Goal: Task Accomplishment & Management: Complete application form

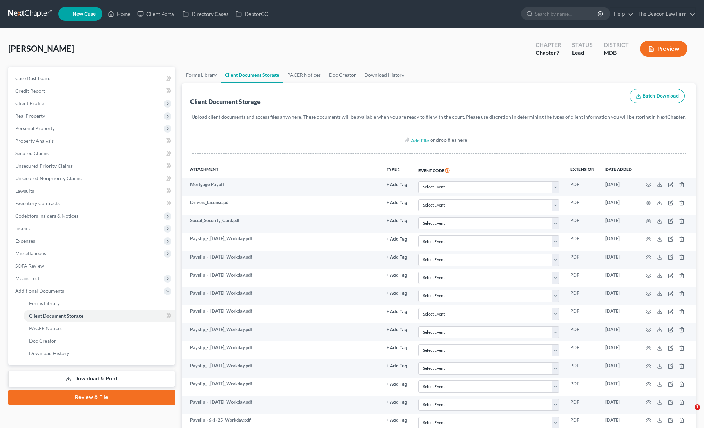
select select "14"
click at [36, 107] on span "Client Profile" at bounding box center [92, 103] width 165 height 12
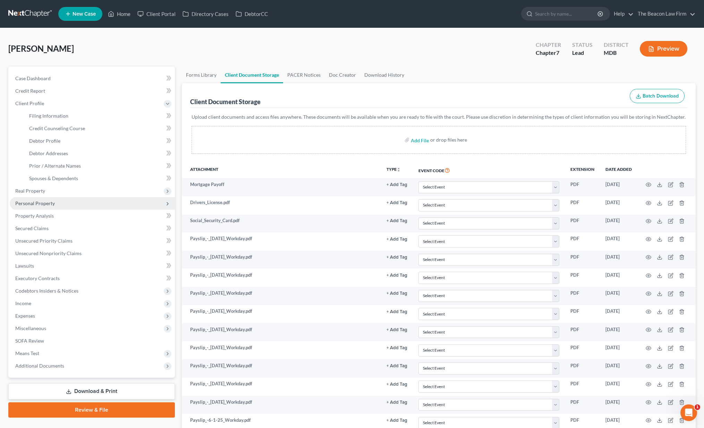
click at [32, 203] on span "Personal Property" at bounding box center [35, 203] width 40 height 6
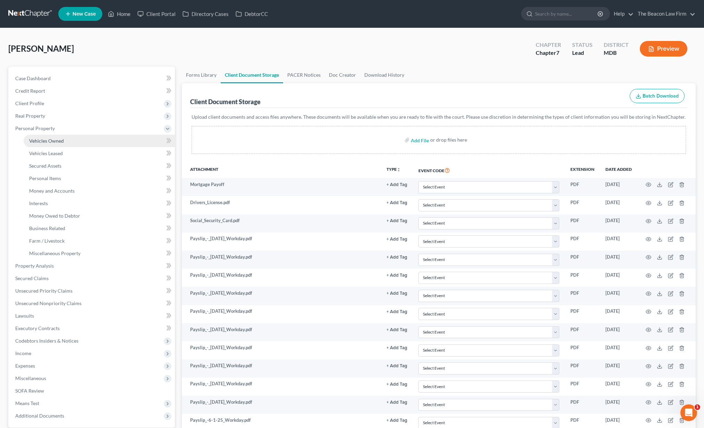
click at [48, 139] on span "Vehicles Owned" at bounding box center [46, 141] width 35 height 6
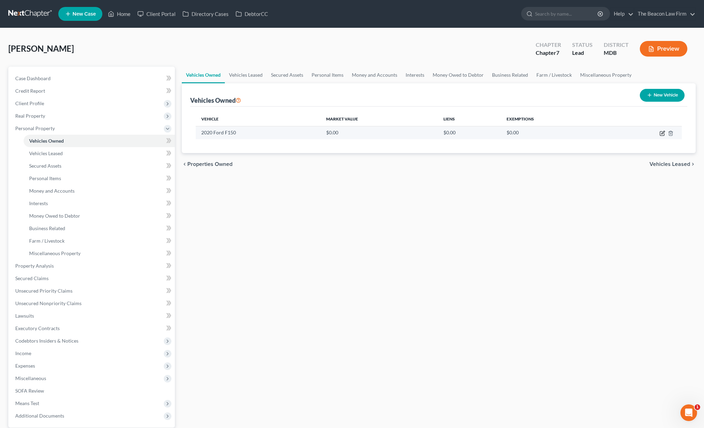
click at [663, 133] on icon "button" at bounding box center [663, 133] width 6 height 6
select select "1"
select select "6"
select select "2"
select select "0"
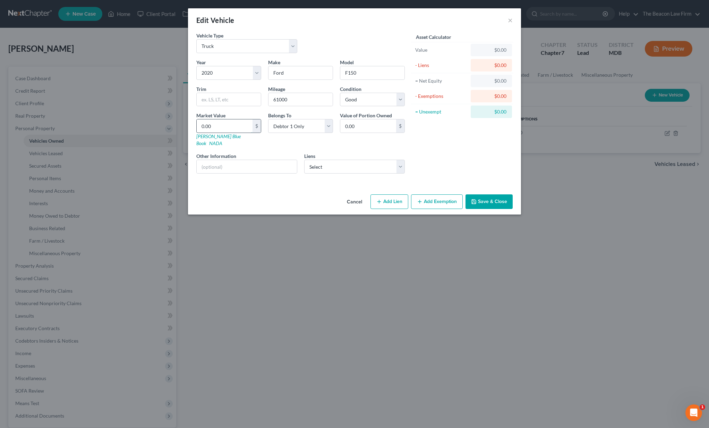
click at [227, 127] on input "0.00" at bounding box center [225, 125] width 56 height 13
click at [245, 100] on input "text" at bounding box center [229, 99] width 64 height 13
type input "XLT"
click at [224, 160] on input "text" at bounding box center [247, 166] width 100 height 13
type input "VIN [US_VEHICLE_IDENTIFICATION_NUMBER]"
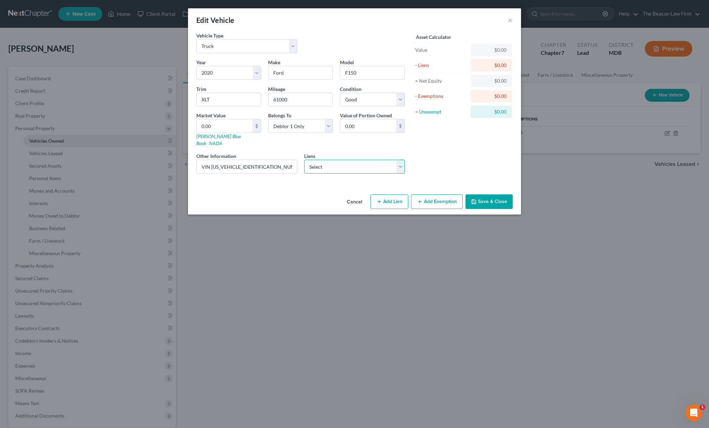
select select "1"
select select
select select "45"
select select "0"
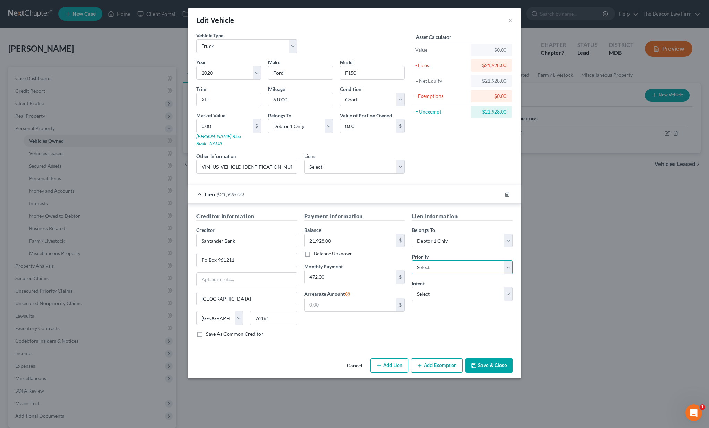
select select "0"
select select "2"
click at [489, 358] on button "Save & Close" at bounding box center [489, 365] width 47 height 15
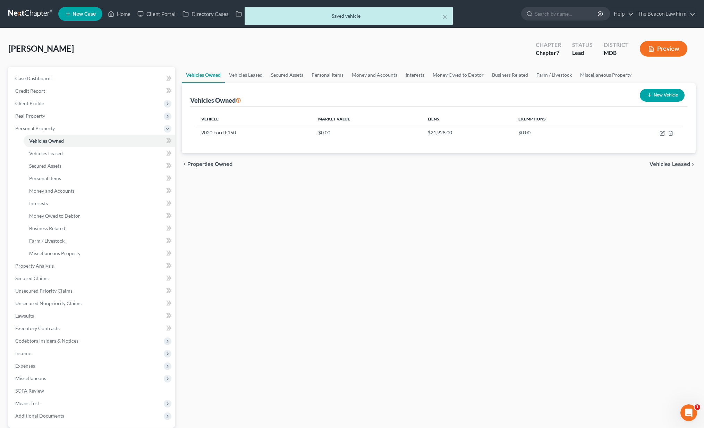
click at [428, 206] on div "Vehicles Owned Vehicles Leased Secured Assets Personal Items Money and Accounts…" at bounding box center [438, 267] width 521 height 401
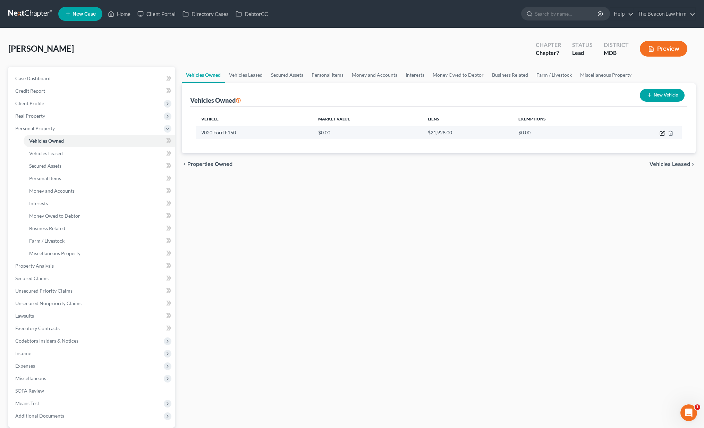
click at [662, 134] on icon "button" at bounding box center [663, 133] width 6 height 6
select select "1"
select select "6"
select select "2"
select select "0"
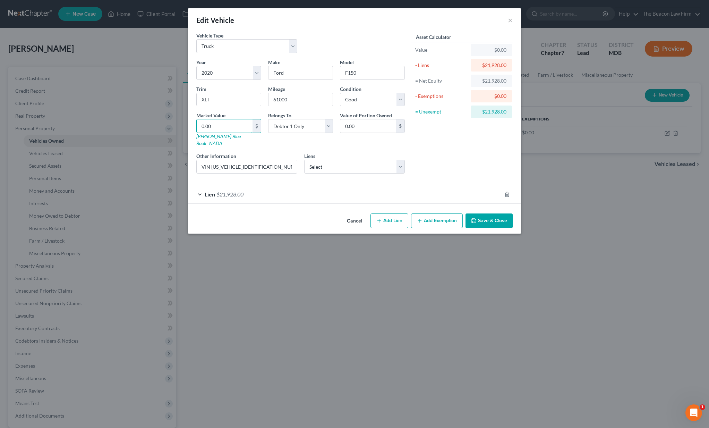
drag, startPoint x: 220, startPoint y: 126, endPoint x: 173, endPoint y: 121, distance: 47.2
click at [173, 121] on div "Edit Vehicle × Vehicle Type Select Automobile Truck Trailer Watercraft Aircraft…" at bounding box center [354, 214] width 709 height 428
type input "2"
type input "2.00"
type input "25"
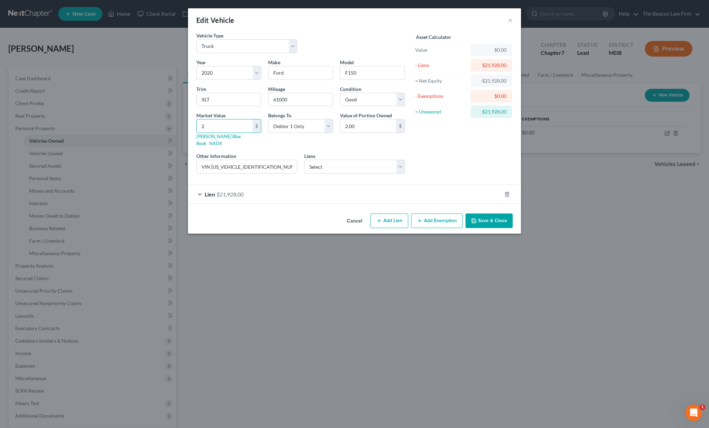
type input "25.00"
type input "250"
type input "250.00"
type input "2500"
type input "2,500.00"
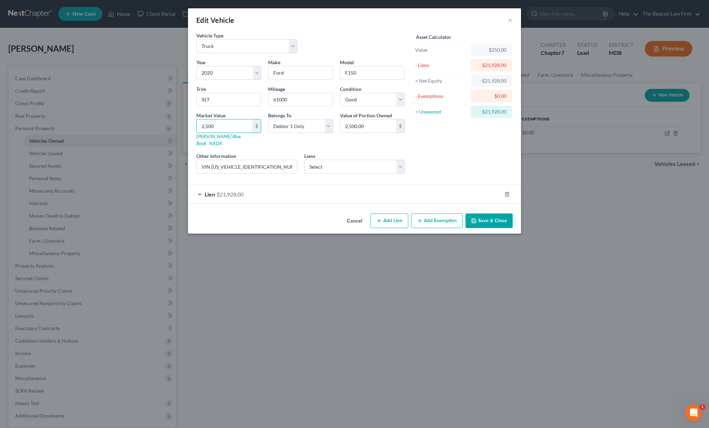
type input "2,5000"
type input "25,000.00"
type input "25,000"
click at [444, 218] on button "Add Exemption" at bounding box center [437, 220] width 52 height 15
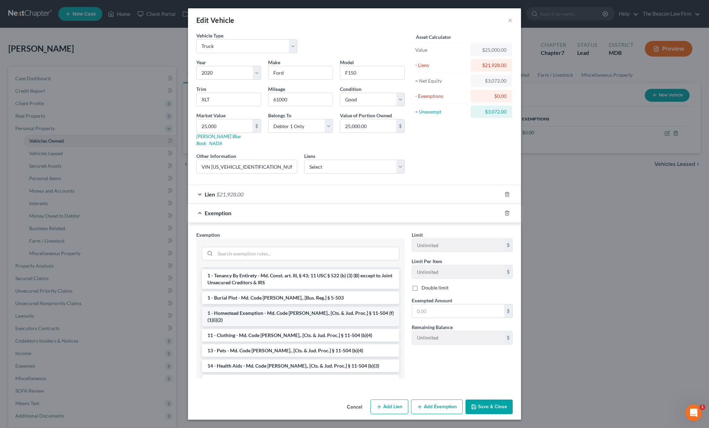
scroll to position [54, 0]
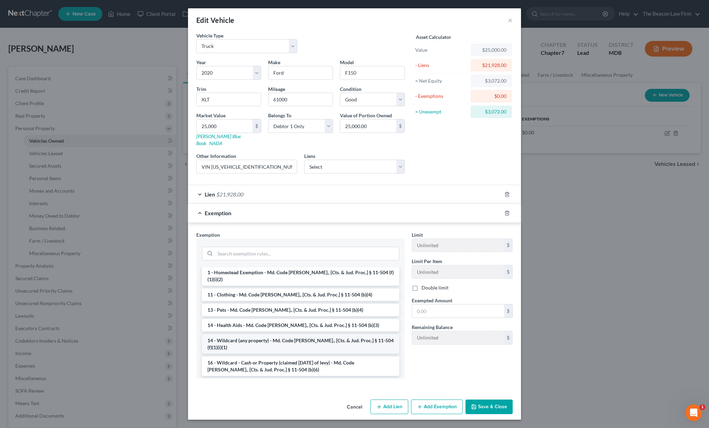
click at [293, 334] on li "14 - Wildcard (any property) - Md. Code [PERSON_NAME]., [Cts. & Jud. Proc.] § 1…" at bounding box center [300, 343] width 197 height 19
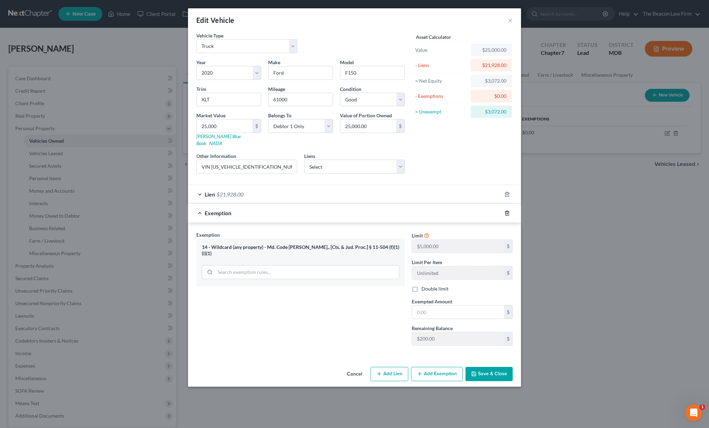
click at [507, 210] on icon "button" at bounding box center [507, 213] width 6 height 6
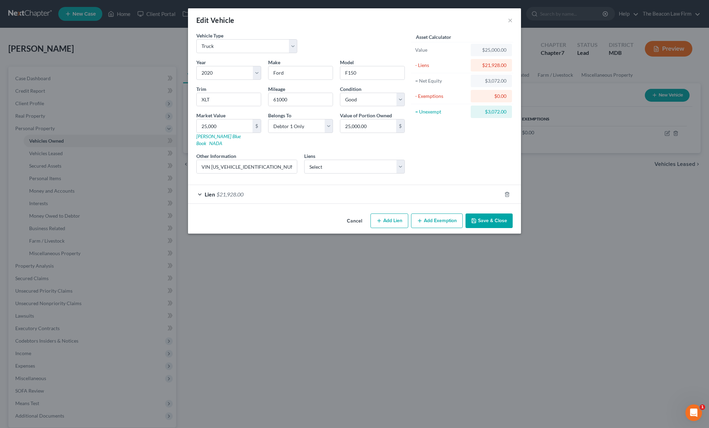
click at [428, 213] on button "Add Exemption" at bounding box center [437, 220] width 52 height 15
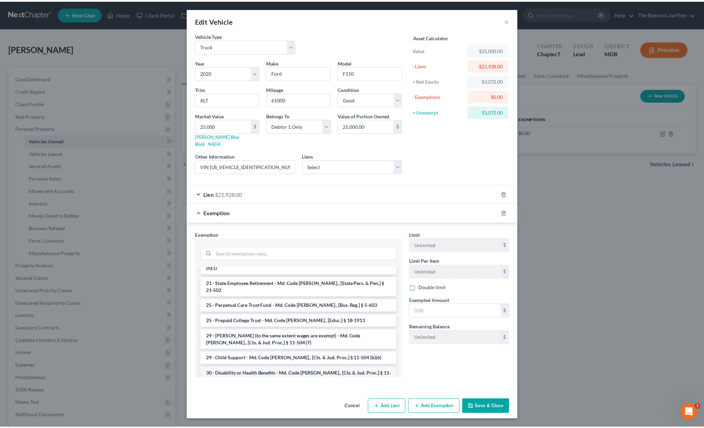
scroll to position [127, 0]
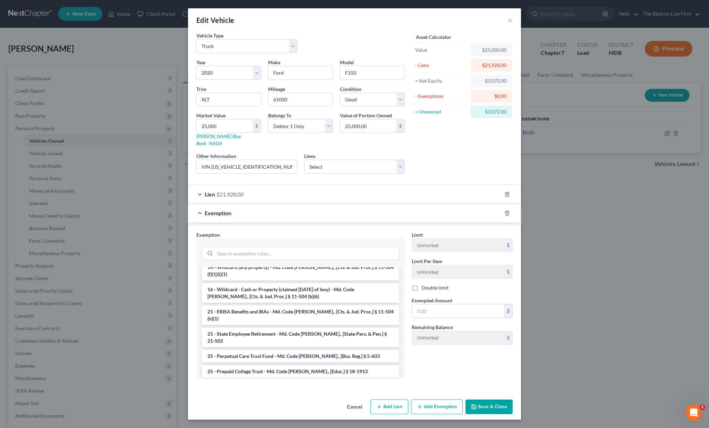
click at [248, 283] on li "16 - Wildcard - Cash or Property (claimed [DATE] of levy) - Md. Code [PERSON_NA…" at bounding box center [300, 292] width 197 height 19
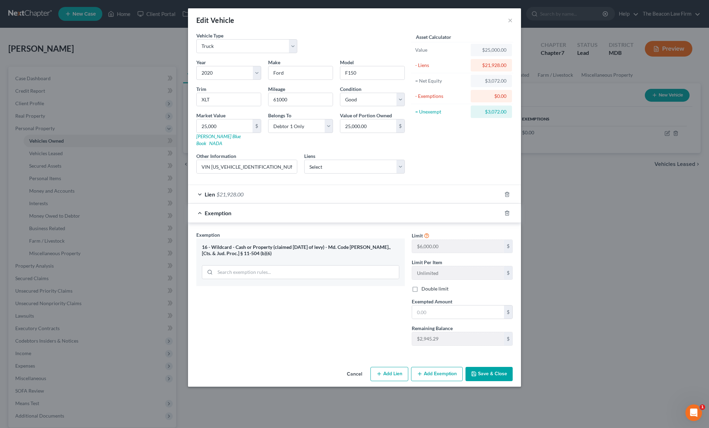
click at [356, 367] on button "Cancel" at bounding box center [354, 374] width 26 height 14
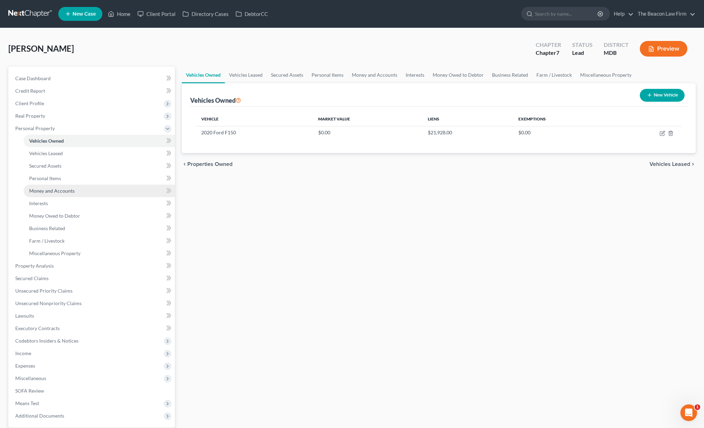
click at [50, 191] on span "Money and Accounts" at bounding box center [51, 191] width 45 height 6
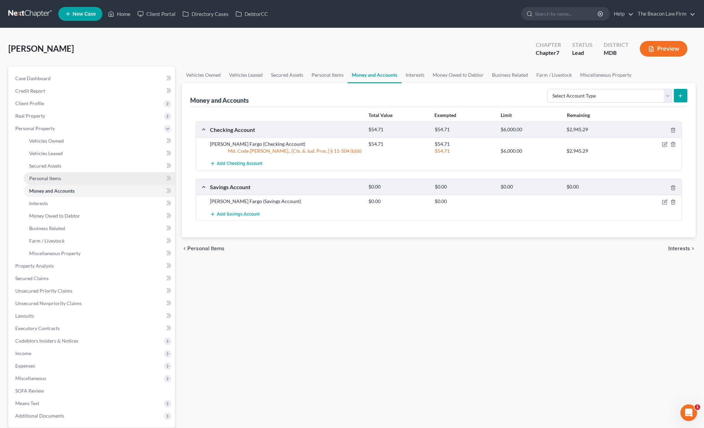
click at [45, 180] on span "Personal Items" at bounding box center [45, 178] width 32 height 6
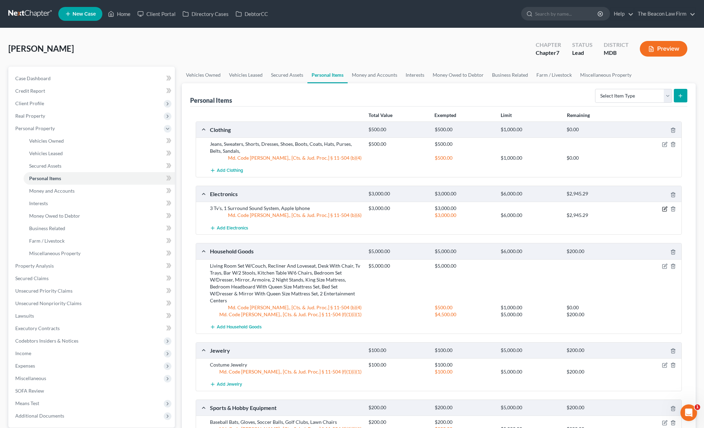
click at [663, 208] on icon "button" at bounding box center [665, 209] width 6 height 6
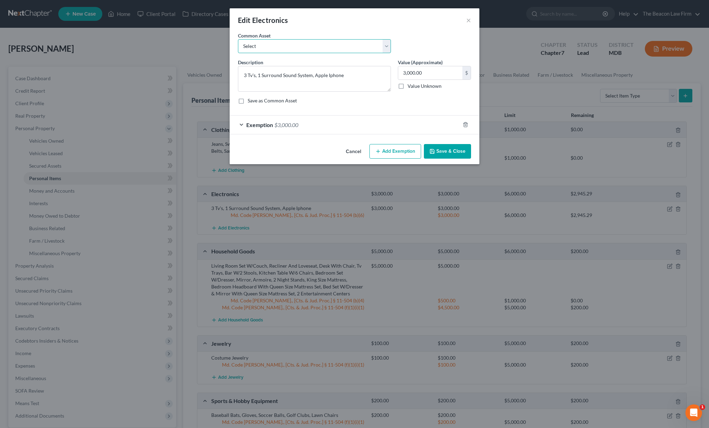
select select "1"
type textarea "TV, iPad, Apple TV"
type input "500.00"
click at [283, 126] on span "$3,000.00" at bounding box center [286, 124] width 24 height 7
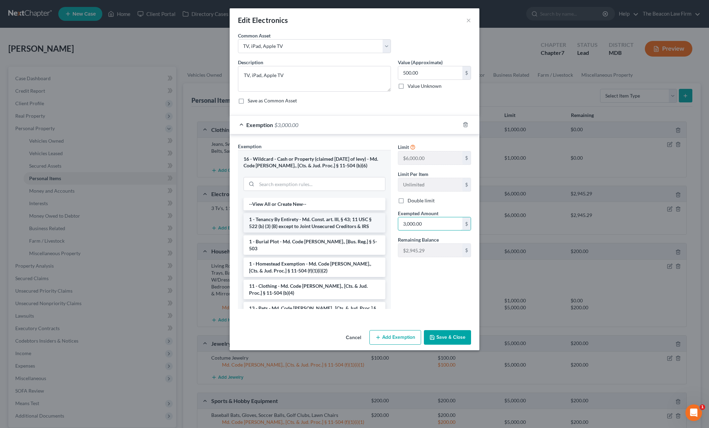
drag, startPoint x: 435, startPoint y: 226, endPoint x: 365, endPoint y: 223, distance: 70.5
click at [365, 223] on div "Exemption Set must be selected for CA. Exemption * 16 - Wildcard - Cash or Prop…" at bounding box center [355, 229] width 240 height 172
type input "500"
click at [459, 336] on button "Save & Close" at bounding box center [447, 337] width 47 height 15
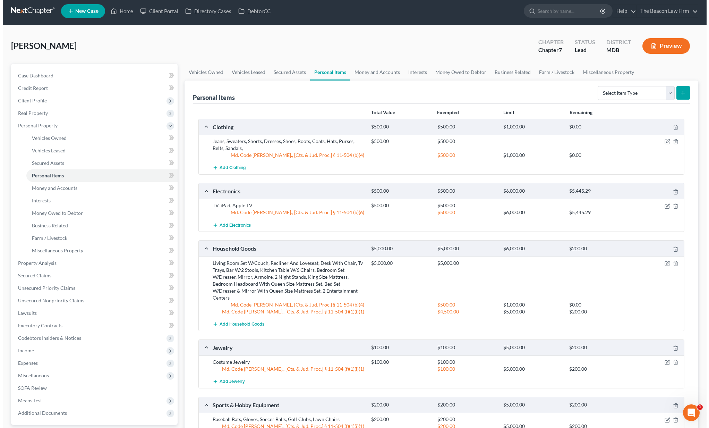
scroll to position [23, 0]
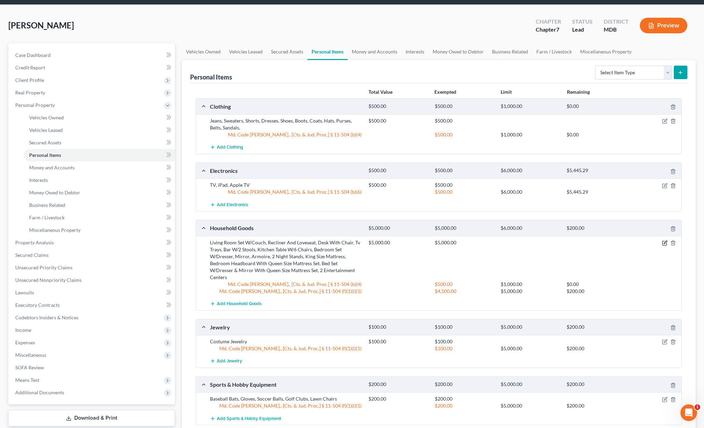
click at [665, 244] on icon "button" at bounding box center [665, 243] width 6 height 6
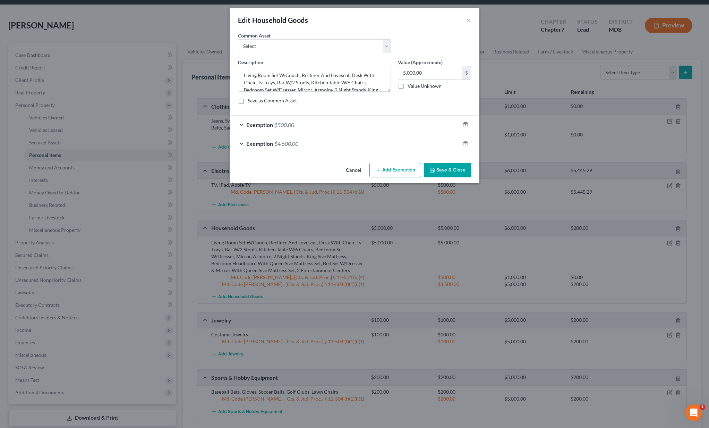
click at [465, 126] on line "button" at bounding box center [465, 125] width 0 height 1
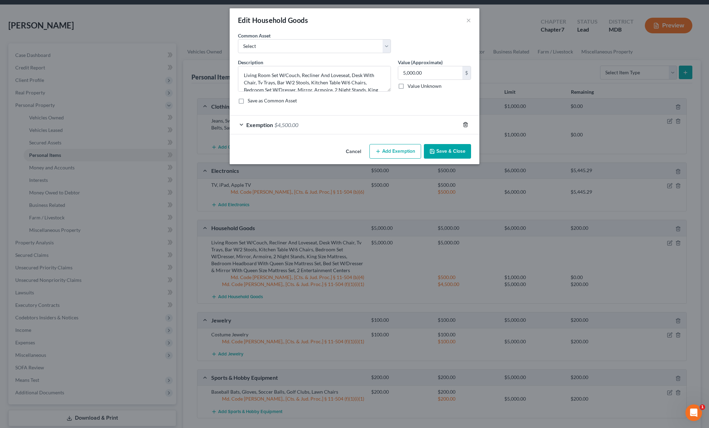
click at [465, 125] on line "button" at bounding box center [465, 125] width 0 height 1
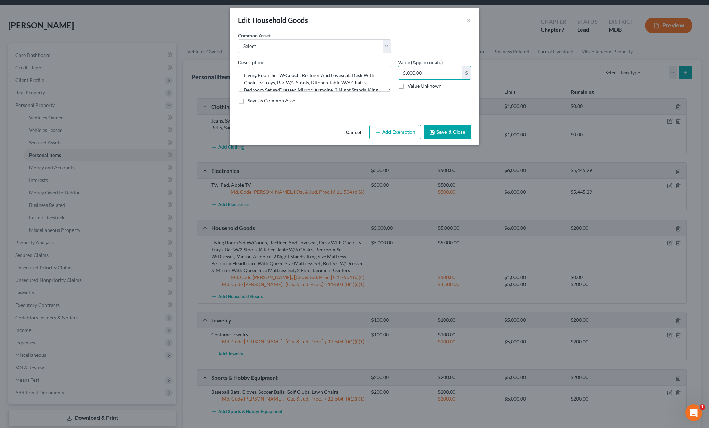
drag, startPoint x: 435, startPoint y: 74, endPoint x: 363, endPoint y: 63, distance: 72.7
click at [363, 63] on div "Description * Living Room Set W/Couch, Recliner And Loveseat, Desk With Chair, …" at bounding box center [355, 84] width 240 height 51
type input "4,000"
click at [393, 136] on button "Add Exemption" at bounding box center [396, 132] width 52 height 15
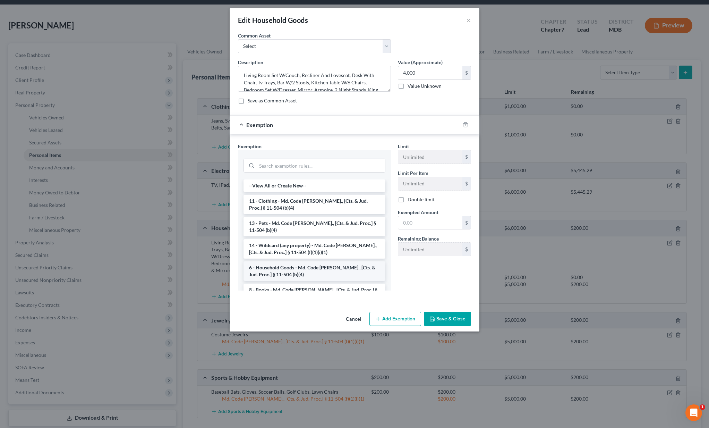
click at [312, 271] on li "6 - Household Goods - Md. Code [PERSON_NAME]., [Cts. & Jud. Proc.] § 11-504 (b)…" at bounding box center [315, 270] width 142 height 19
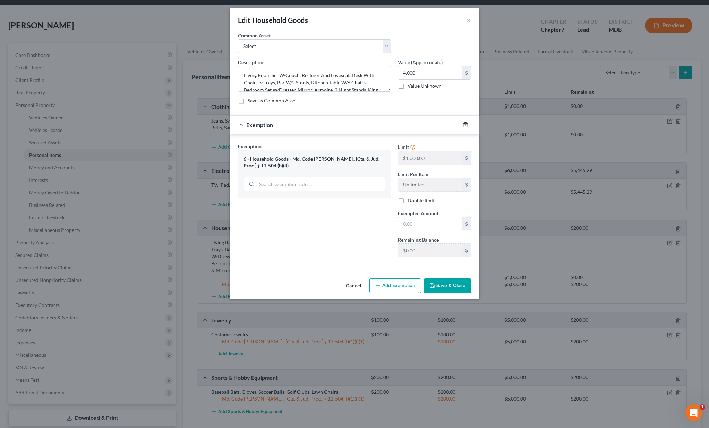
click at [467, 123] on icon "button" at bounding box center [465, 124] width 3 height 5
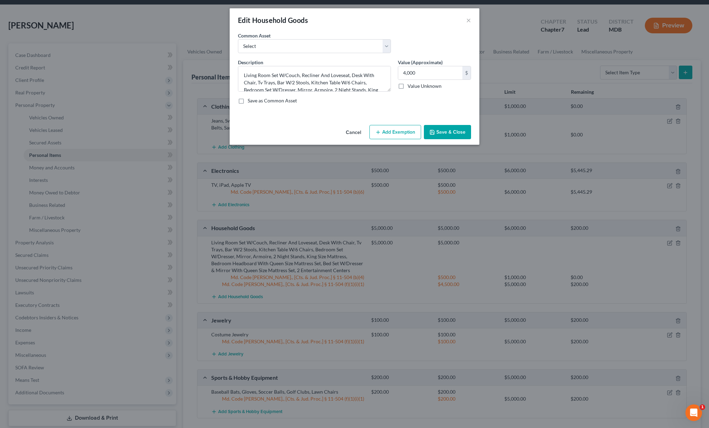
click at [403, 134] on button "Add Exemption" at bounding box center [396, 132] width 52 height 15
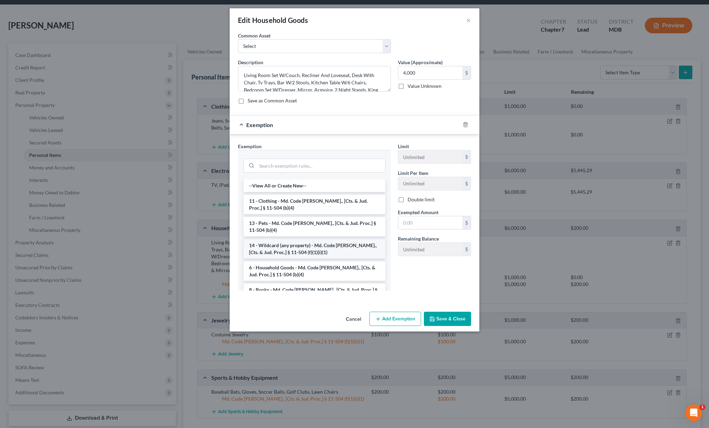
click at [288, 247] on li "14 - Wildcard (any property) - Md. Code [PERSON_NAME]., [Cts. & Jud. Proc.] § 1…" at bounding box center [315, 248] width 142 height 19
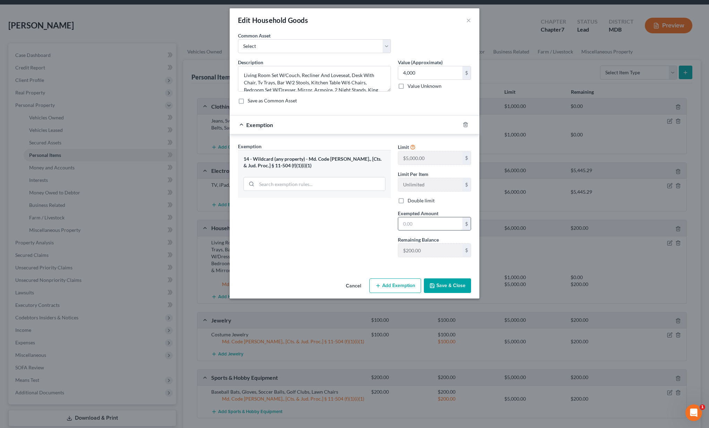
click at [416, 224] on input "text" at bounding box center [430, 223] width 64 height 13
type input "200"
click at [405, 283] on button "Add Exemption" at bounding box center [396, 285] width 52 height 15
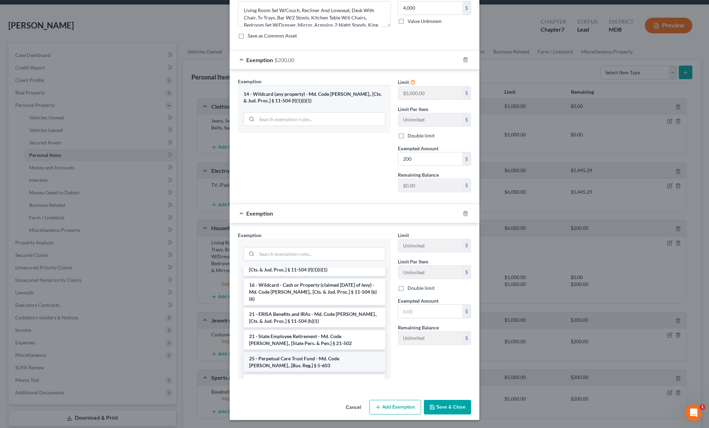
scroll to position [241, 0]
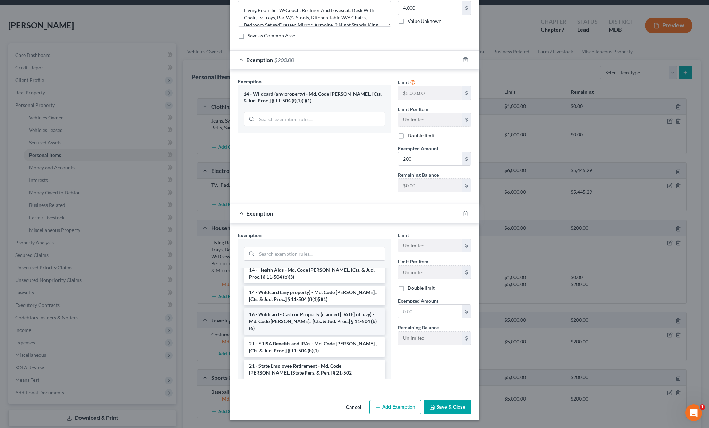
click at [288, 308] on li "16 - Wildcard - Cash or Property (claimed [DATE] of levy) - Md. Code [PERSON_NA…" at bounding box center [315, 321] width 142 height 26
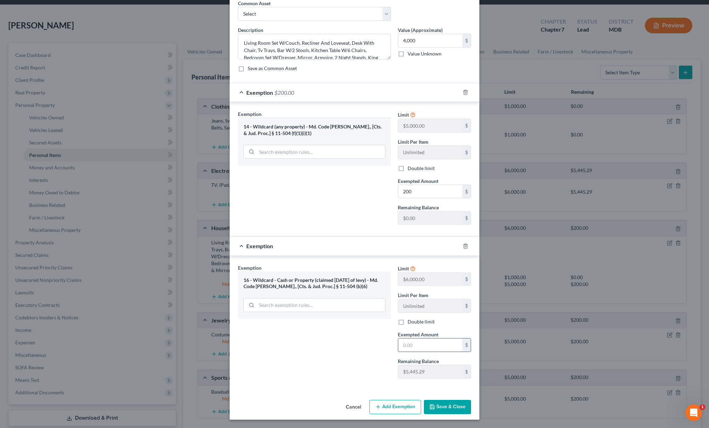
click at [432, 349] on input "text" at bounding box center [430, 344] width 64 height 13
click at [465, 246] on line "button" at bounding box center [465, 246] width 0 height 1
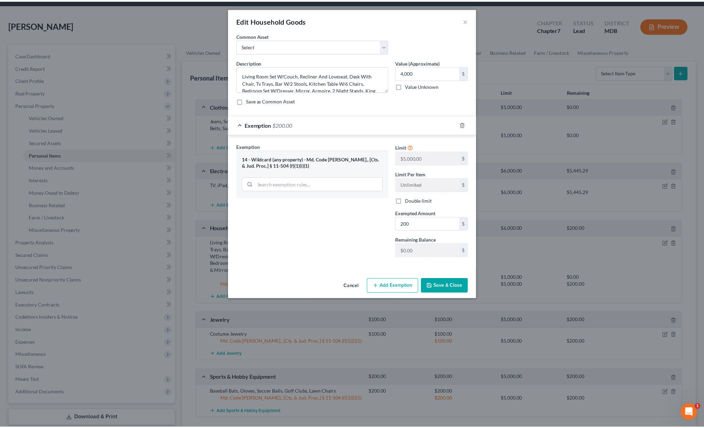
scroll to position [0, 0]
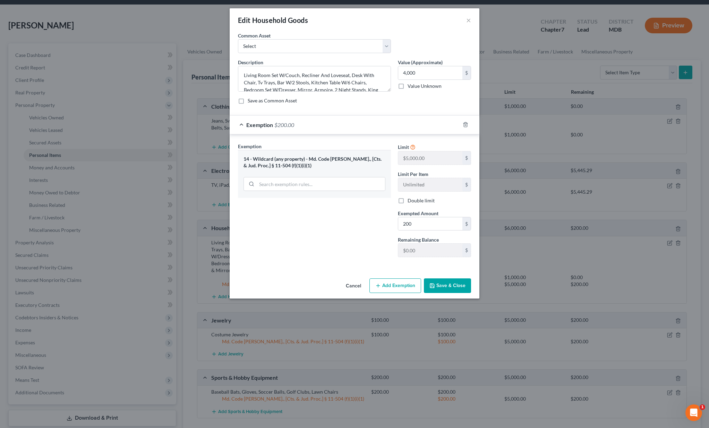
click at [454, 285] on button "Save & Close" at bounding box center [447, 285] width 47 height 15
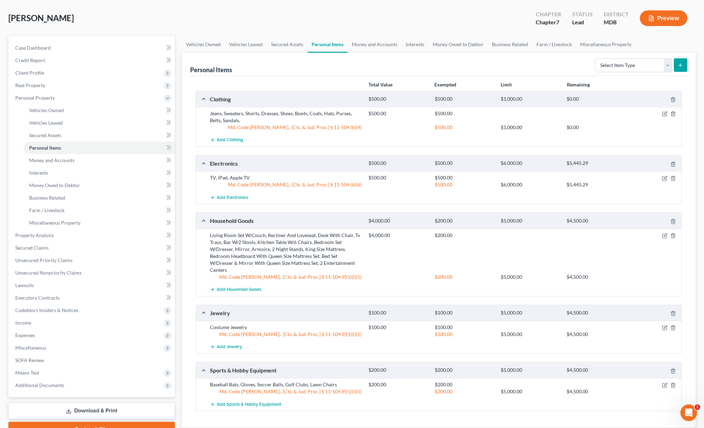
scroll to position [78, 0]
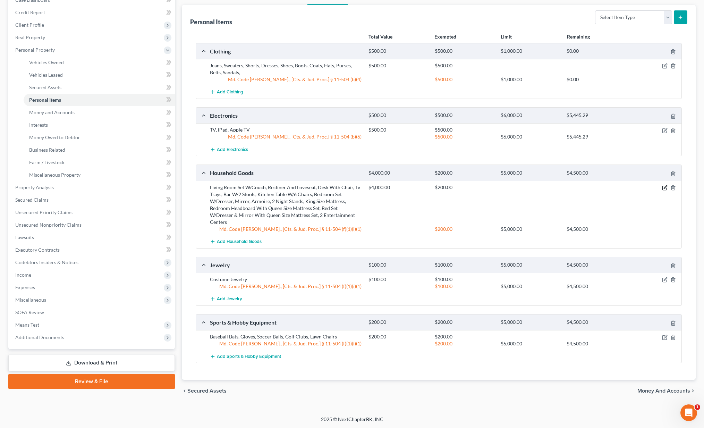
click at [663, 188] on icon "button" at bounding box center [665, 188] width 6 height 6
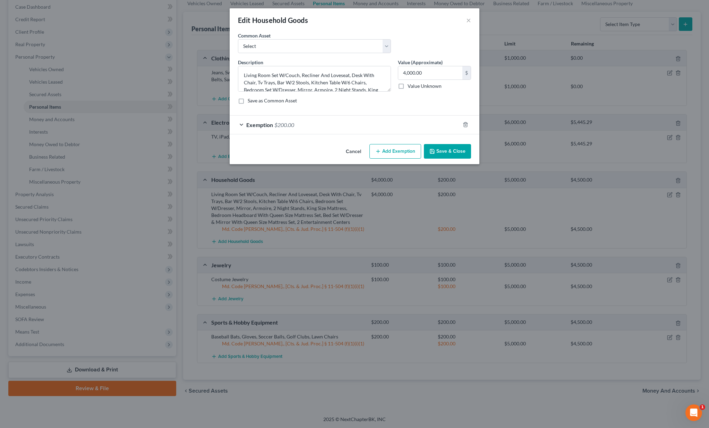
click at [356, 125] on div "Exemption $200.00" at bounding box center [345, 125] width 230 height 18
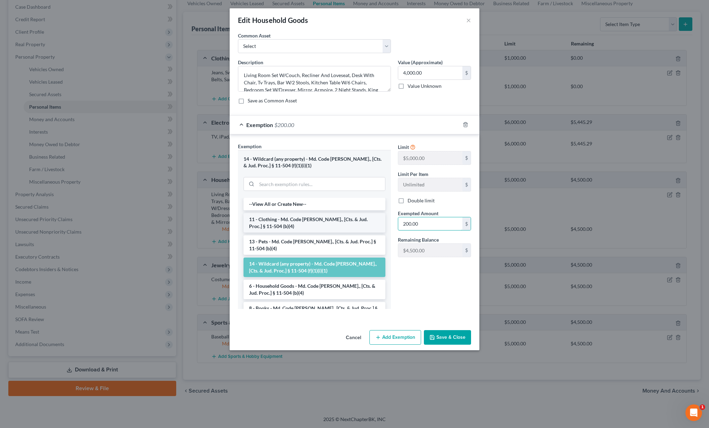
drag, startPoint x: 428, startPoint y: 228, endPoint x: 376, endPoint y: 217, distance: 53.3
click at [376, 217] on div "Exemption Set must be selected for CA. Exemption * 14 - Wildcard (any property)…" at bounding box center [355, 229] width 240 height 172
type input "4,000"
click at [454, 335] on button "Save & Close" at bounding box center [447, 337] width 47 height 15
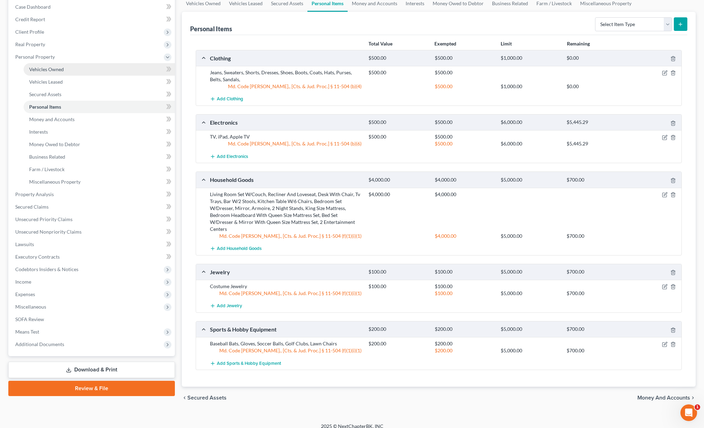
click at [55, 71] on span "Vehicles Owned" at bounding box center [46, 69] width 35 height 6
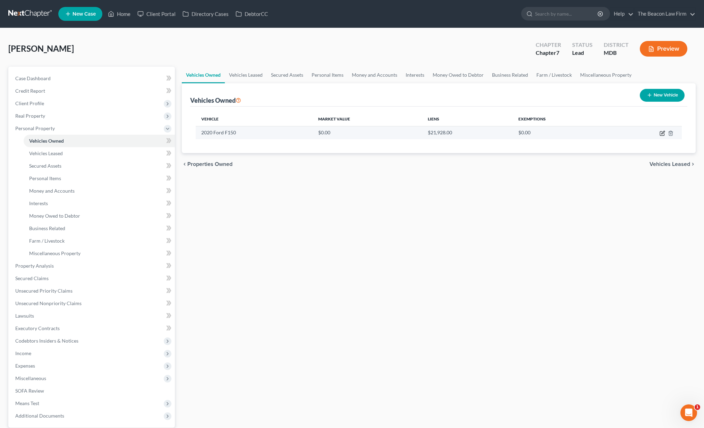
click at [663, 134] on icon "button" at bounding box center [663, 133] width 6 height 6
select select "1"
select select "6"
select select "2"
select select "0"
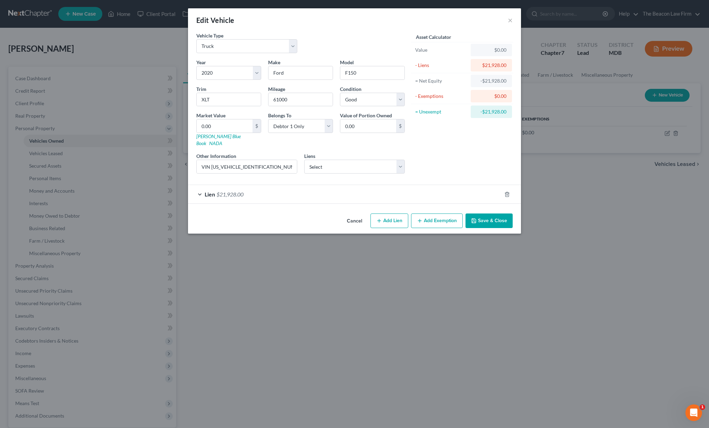
click at [432, 213] on button "Add Exemption" at bounding box center [437, 220] width 52 height 15
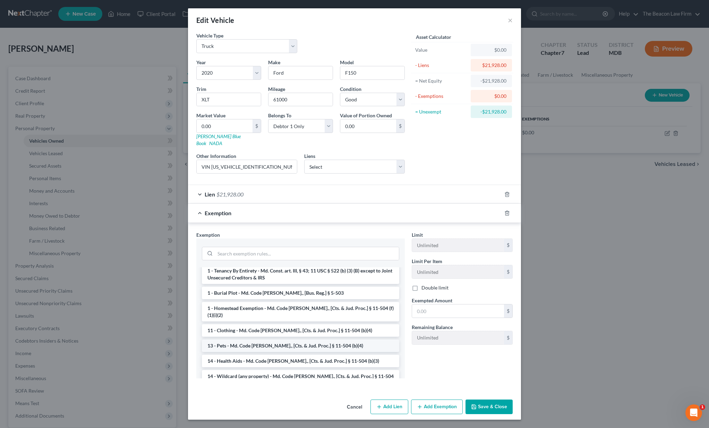
scroll to position [59, 0]
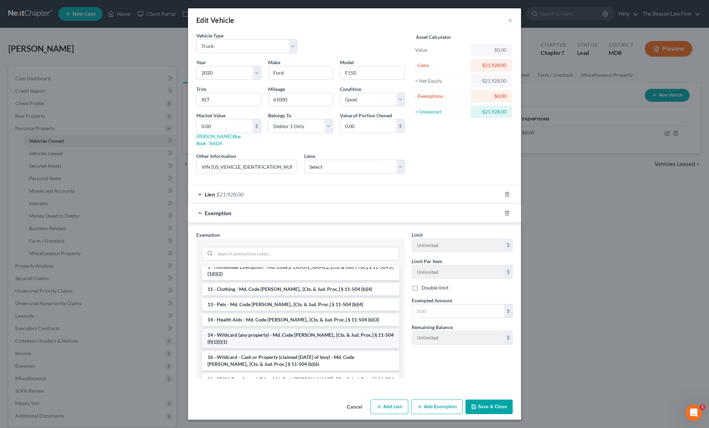
click at [265, 329] on li "14 - Wildcard (any property) - Md. Code [PERSON_NAME]., [Cts. & Jud. Proc.] § 1…" at bounding box center [300, 338] width 197 height 19
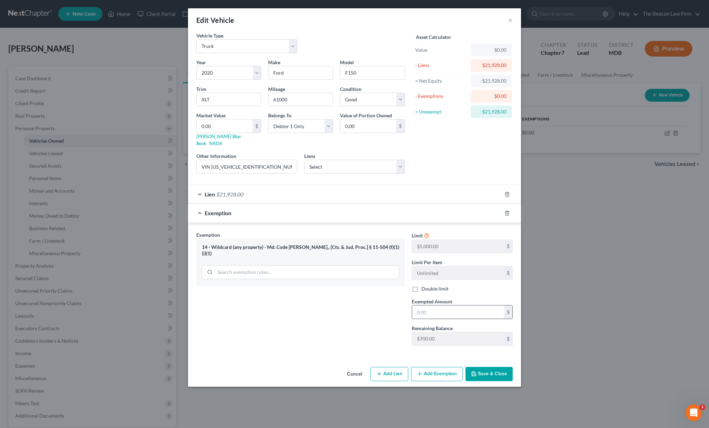
click at [432, 305] on input "text" at bounding box center [458, 311] width 92 height 13
type input "700"
click at [446, 371] on button "Add Exemption" at bounding box center [437, 374] width 52 height 15
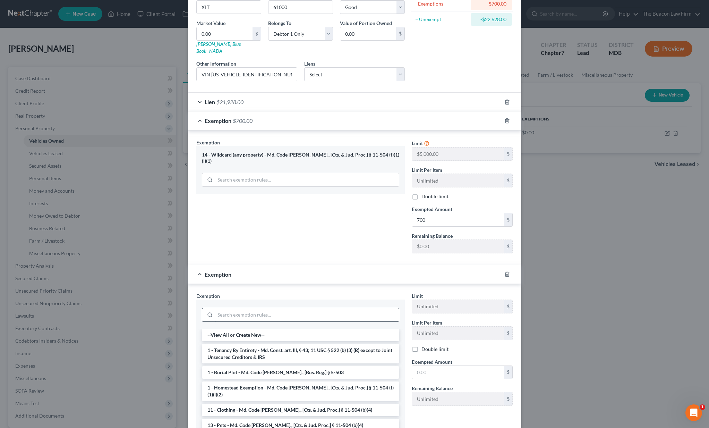
scroll to position [108, 0]
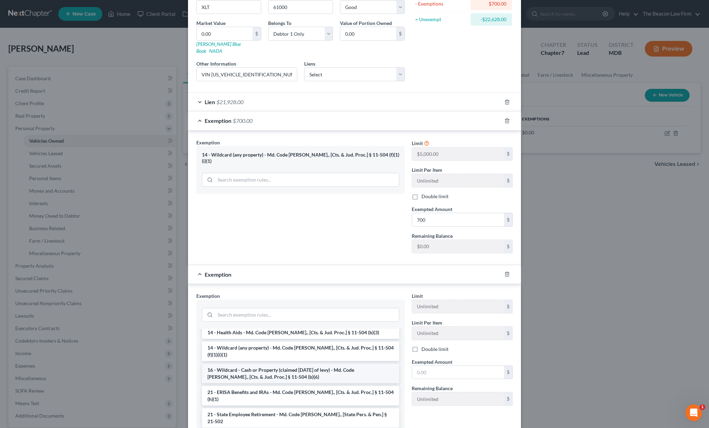
click at [289, 364] on li "16 - Wildcard - Cash or Property (claimed [DATE] of levy) - Md. Code [PERSON_NA…" at bounding box center [300, 373] width 197 height 19
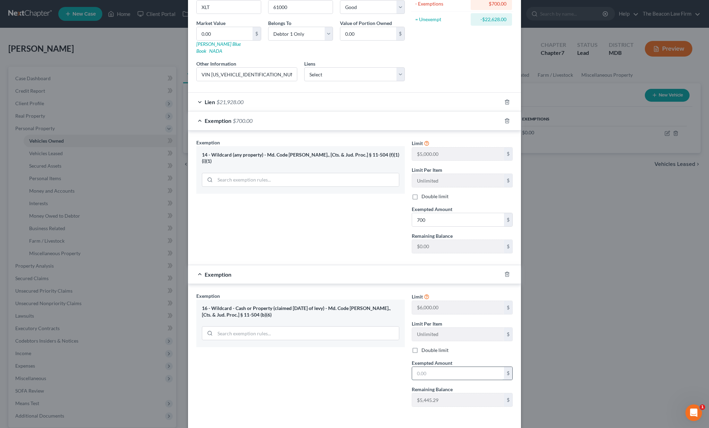
click at [438, 371] on input "text" at bounding box center [458, 373] width 92 height 13
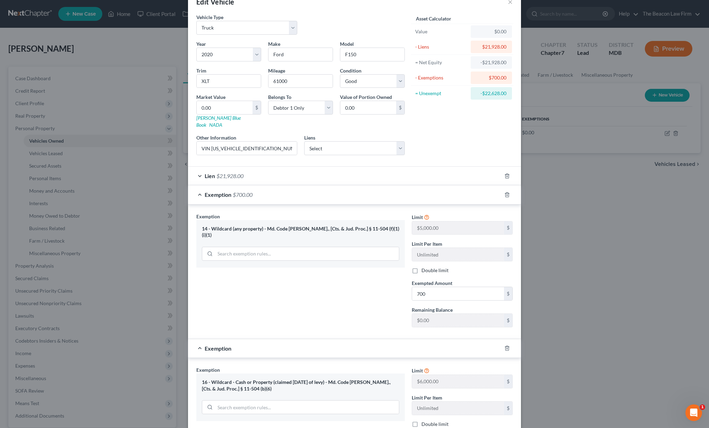
scroll to position [17, 0]
drag, startPoint x: 222, startPoint y: 109, endPoint x: 183, endPoint y: 107, distance: 38.9
click at [183, 107] on div "Edit Vehicle × Vehicle Type Select Automobile Truck Trailer Watercraft Aircraft…" at bounding box center [354, 214] width 709 height 428
type input "2"
type input "2.00"
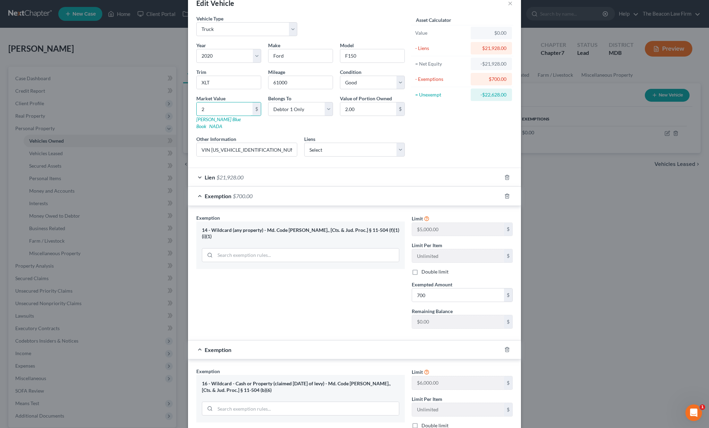
type input "24"
type input "24.00"
type input "240"
type input "240.00"
type input "2400"
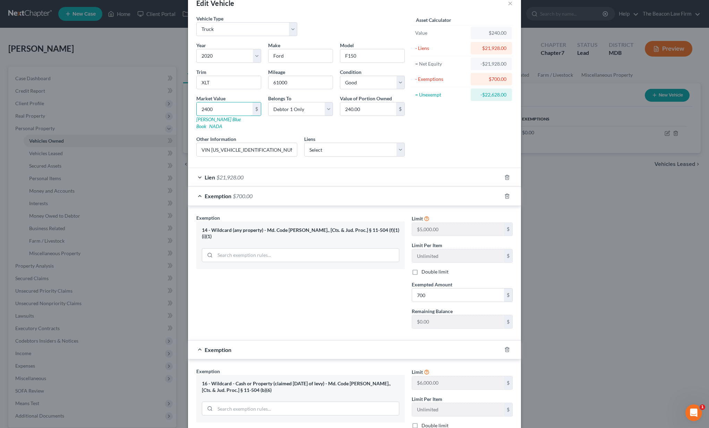
type input "2,400.00"
type input "2,4000"
type input "24,000.00"
type input "24,00"
type input "2,400.00"
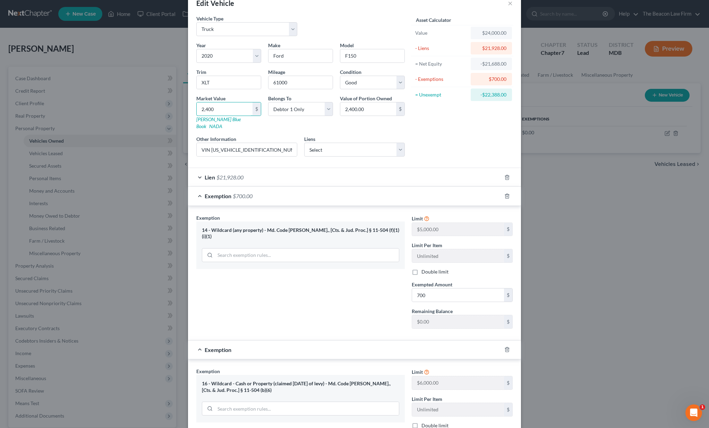
type input "2,40"
type input "240.00"
type input "24"
type input "24.00"
type input "2"
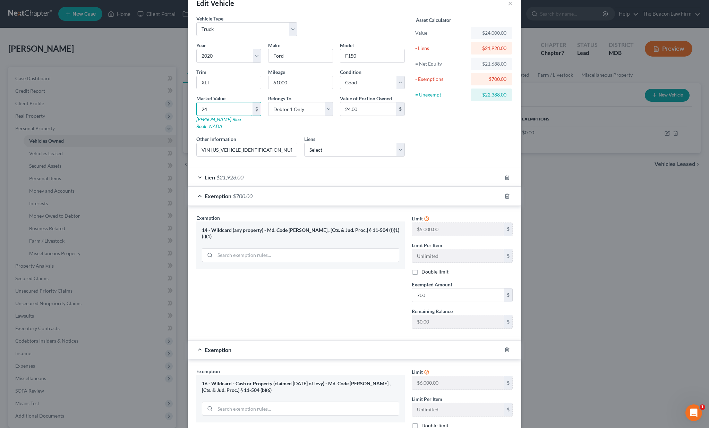
type input "2.00"
type input "2"
type input "2.00"
type input "25"
type input "25.00"
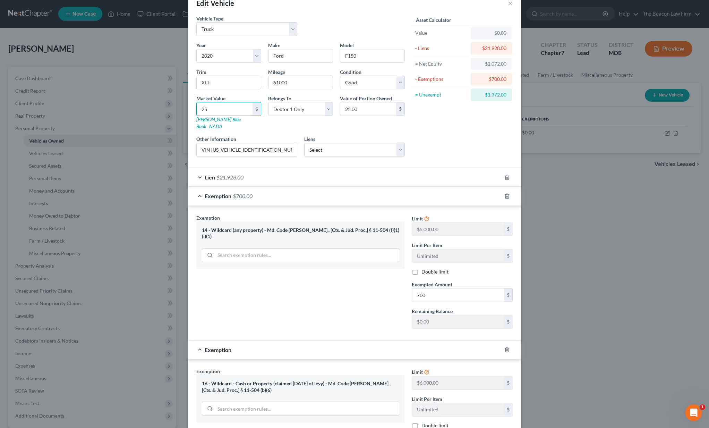
type input "250"
type input "250.00"
type input "2500"
type input "2,500.00"
type input "2,5000"
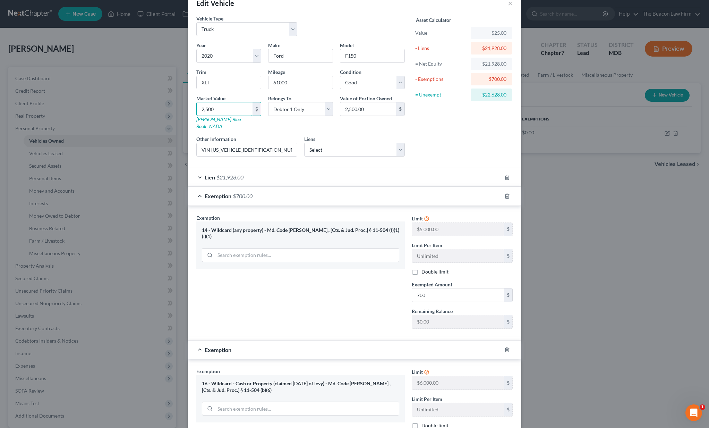
type input "25,000.00"
type input "25,000"
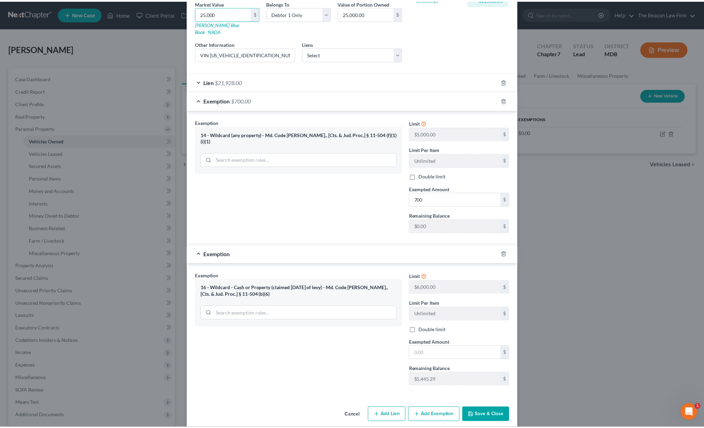
scroll to position [113, 0]
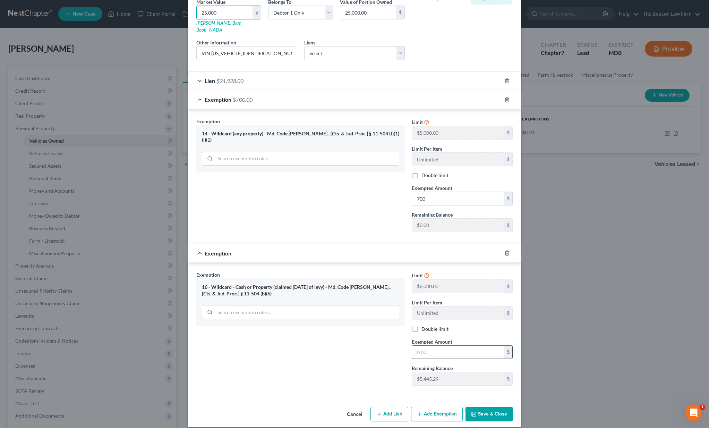
click at [441, 346] on input "text" at bounding box center [458, 352] width 92 height 13
type input "4,000"
click at [484, 407] on button "Save & Close" at bounding box center [489, 414] width 47 height 15
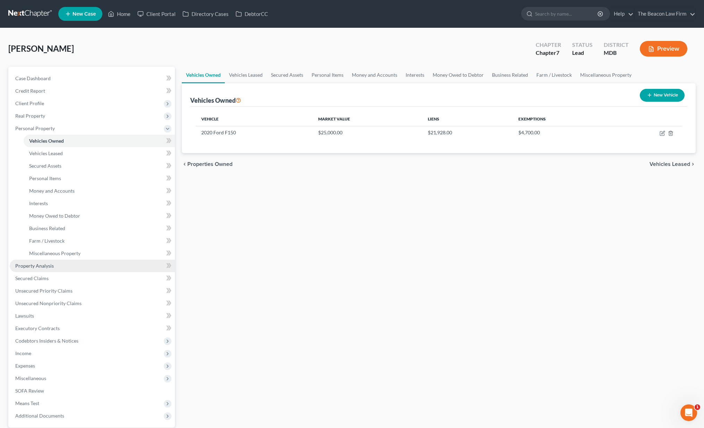
click at [65, 266] on link "Property Analysis" at bounding box center [92, 266] width 165 height 12
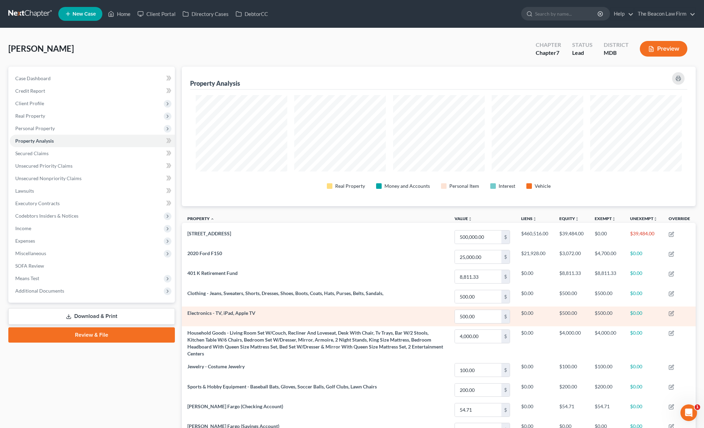
scroll to position [79, 0]
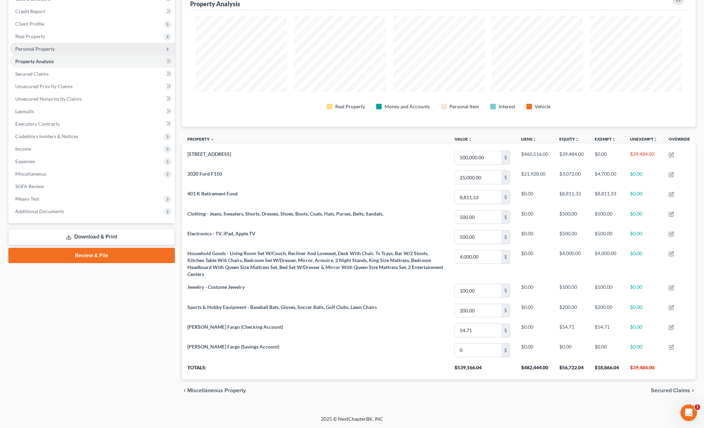
click at [50, 48] on span "Personal Property" at bounding box center [35, 49] width 40 height 6
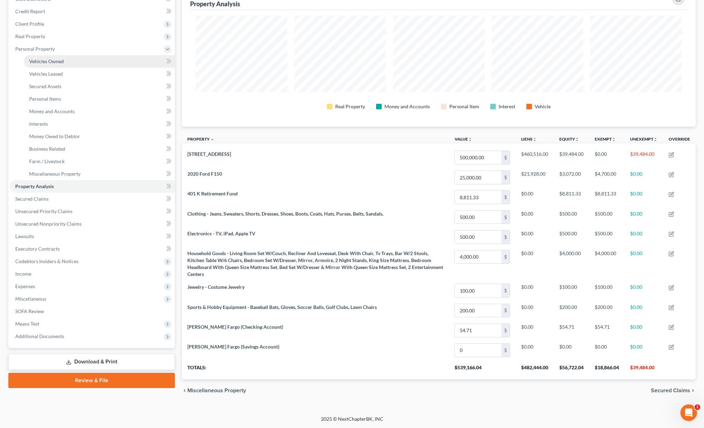
click at [56, 61] on span "Vehicles Owned" at bounding box center [46, 61] width 35 height 6
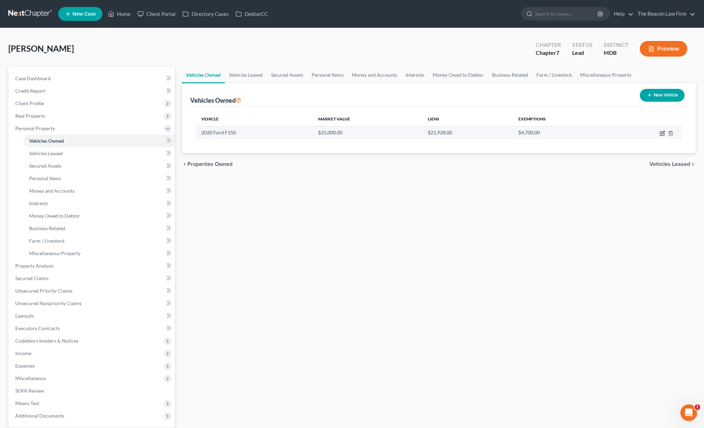
click at [662, 132] on icon "button" at bounding box center [663, 133] width 6 height 6
select select "1"
select select "6"
select select "2"
select select "0"
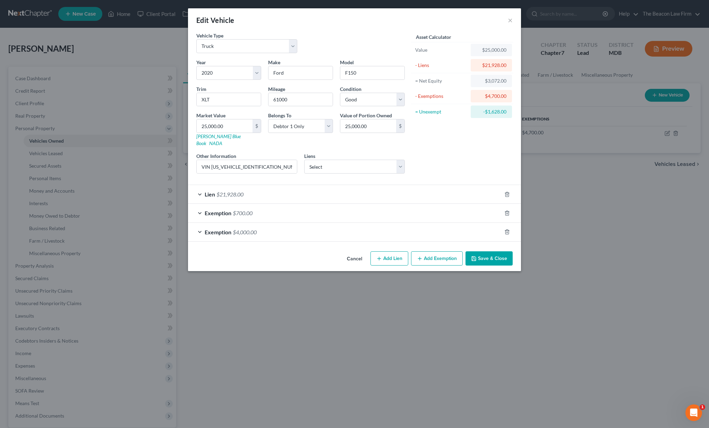
click at [246, 229] on span "$4,000.00" at bounding box center [245, 232] width 24 height 7
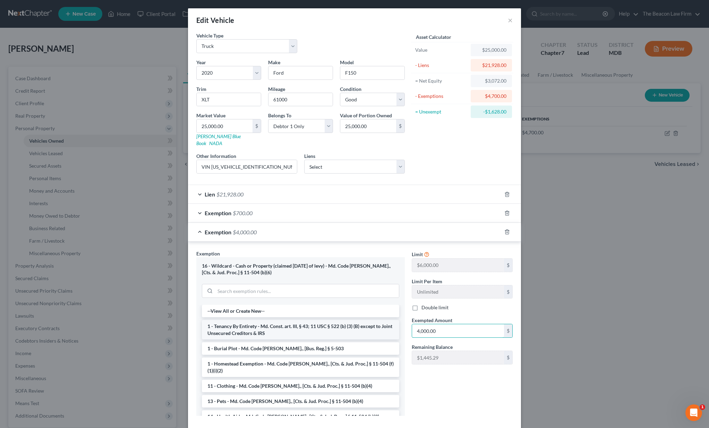
drag, startPoint x: 452, startPoint y: 327, endPoint x: 388, endPoint y: 319, distance: 64.7
click at [388, 319] on div "Exemption Set must be selected for CA. Exemption * 16 - Wildcard - Cash or Prop…" at bounding box center [354, 336] width 323 height 172
type input "2,372"
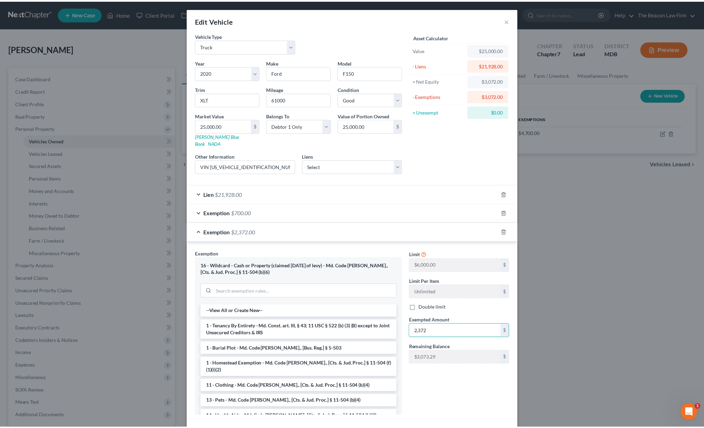
scroll to position [29, 0]
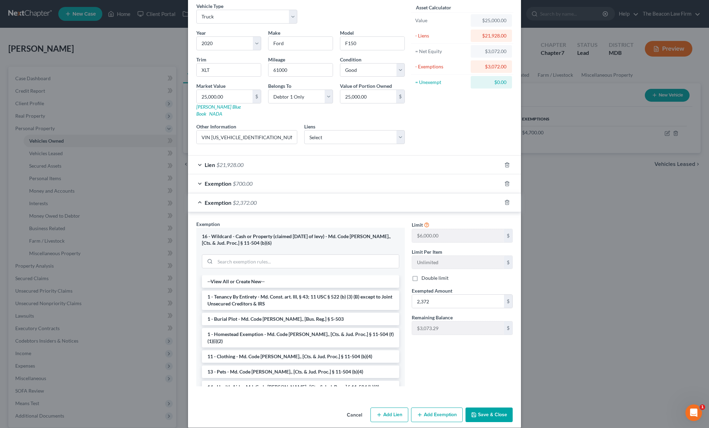
click at [497, 409] on button "Save & Close" at bounding box center [489, 414] width 47 height 15
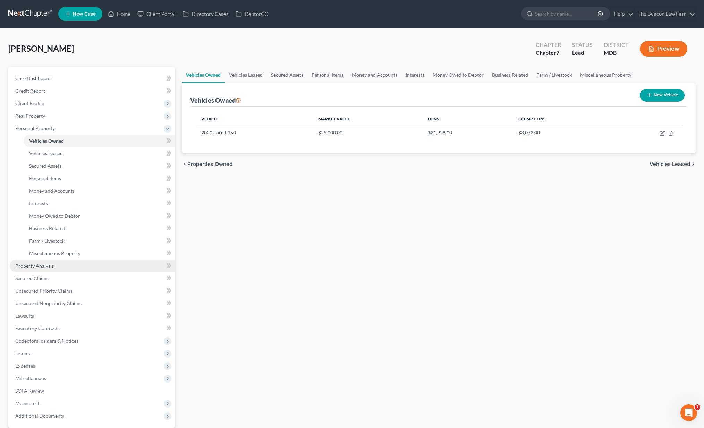
click at [59, 263] on link "Property Analysis" at bounding box center [92, 266] width 165 height 12
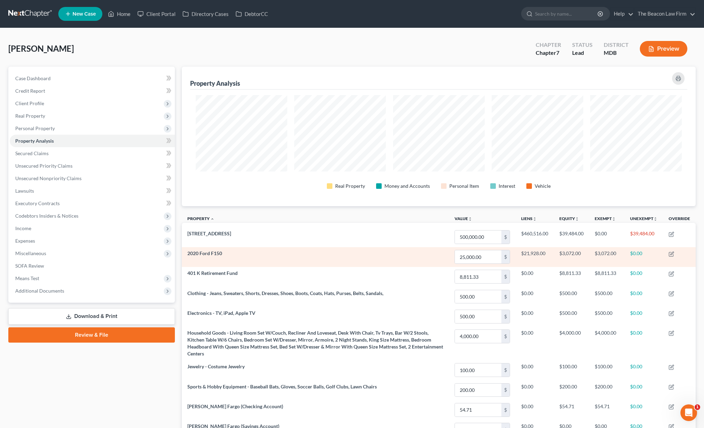
scroll to position [7, 0]
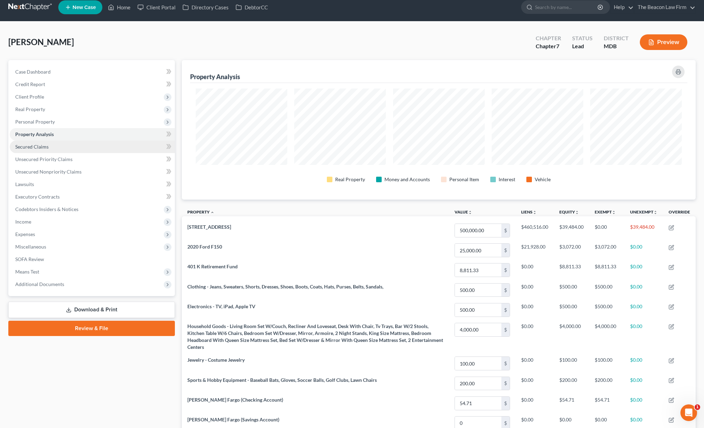
click at [51, 144] on link "Secured Claims" at bounding box center [92, 147] width 165 height 12
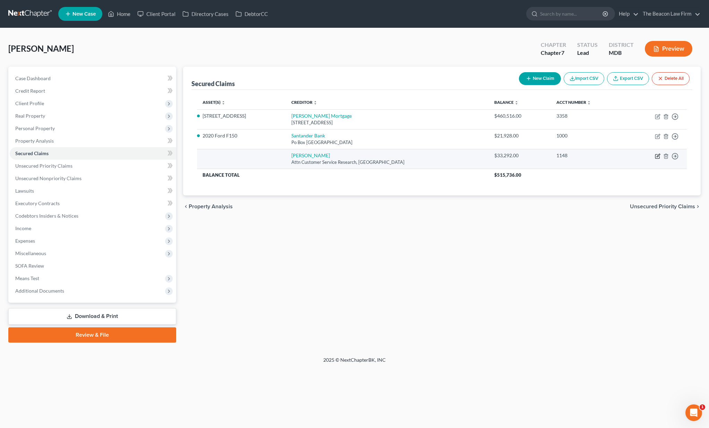
click at [657, 155] on icon "button" at bounding box center [658, 155] width 3 height 3
select select "39"
select select "0"
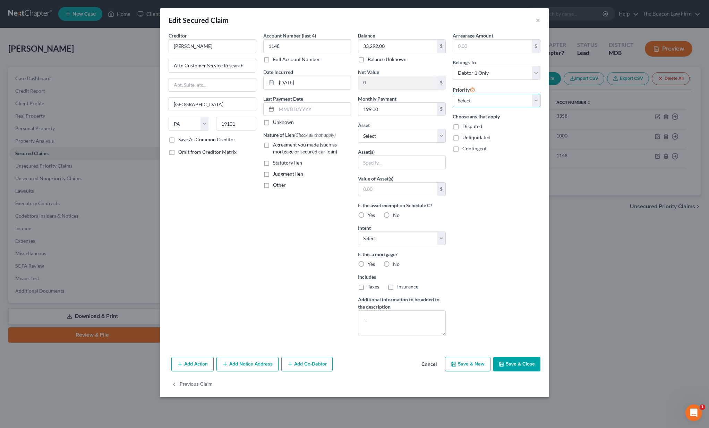
select select "1"
click at [273, 145] on label "Agreement you made (such as mortgage or secured car loan)" at bounding box center [312, 148] width 78 height 14
click at [276, 145] on input "Agreement you made (such as mortgage or secured car loan)" at bounding box center [278, 143] width 5 height 5
checkbox input "true"
select select "2"
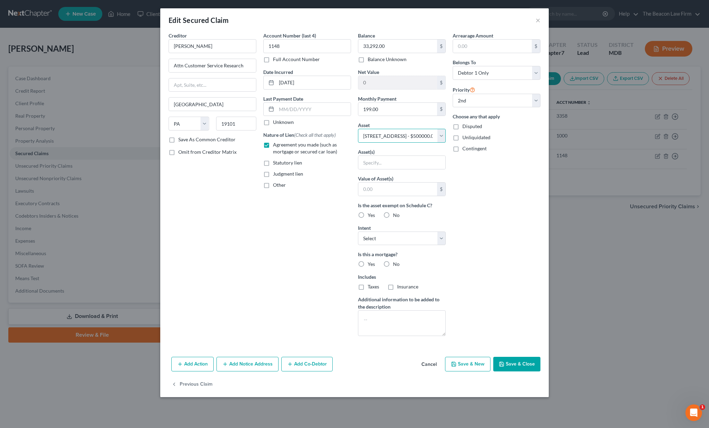
select select "0"
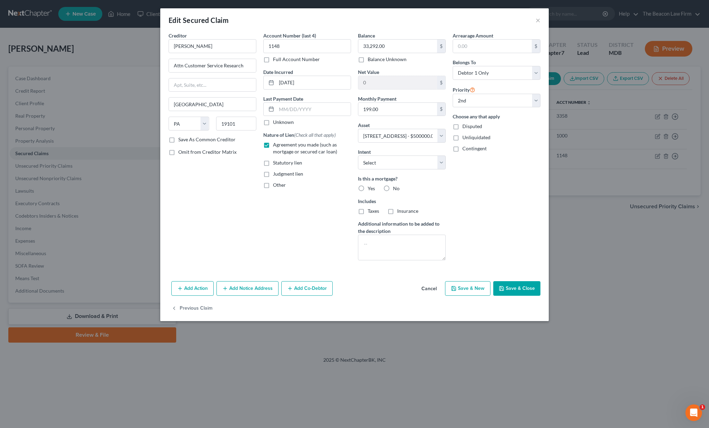
click at [368, 187] on label "Yes" at bounding box center [371, 188] width 7 height 7
click at [371, 187] on input "Yes" at bounding box center [373, 187] width 5 height 5
radio input "true"
select select "0"
click at [516, 291] on button "Save & Close" at bounding box center [516, 288] width 47 height 15
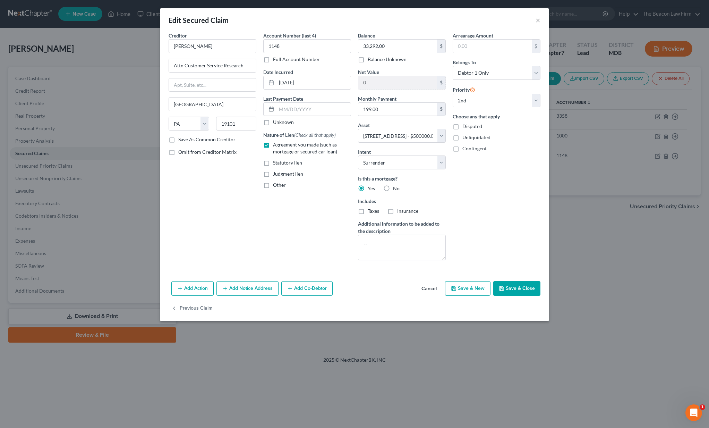
select select
select select "1"
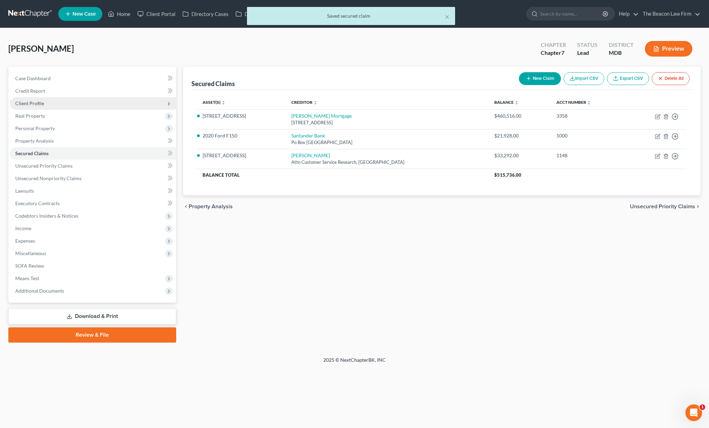
click at [28, 104] on span "Client Profile" at bounding box center [29, 103] width 29 height 6
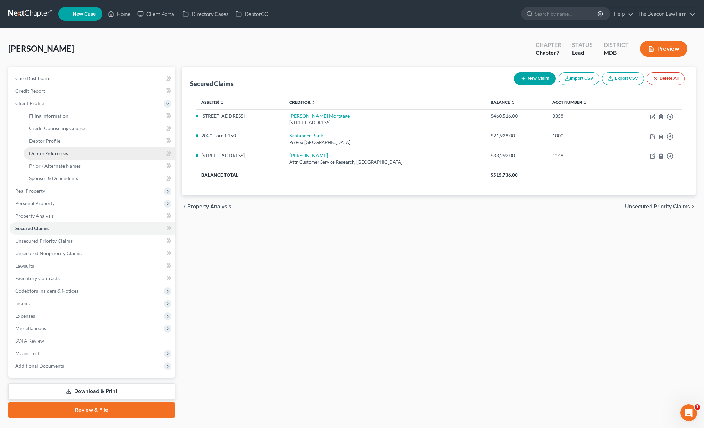
click at [40, 151] on span "Debtor Addresses" at bounding box center [48, 153] width 39 height 6
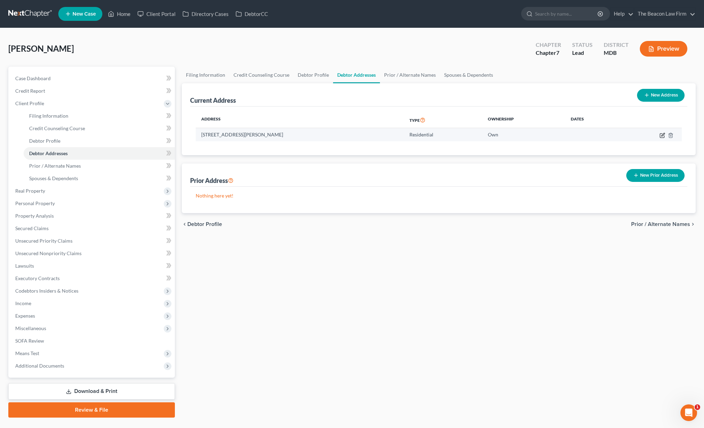
click at [662, 134] on icon "button" at bounding box center [663, 136] width 6 height 6
select select "21"
select select "16"
select select "0"
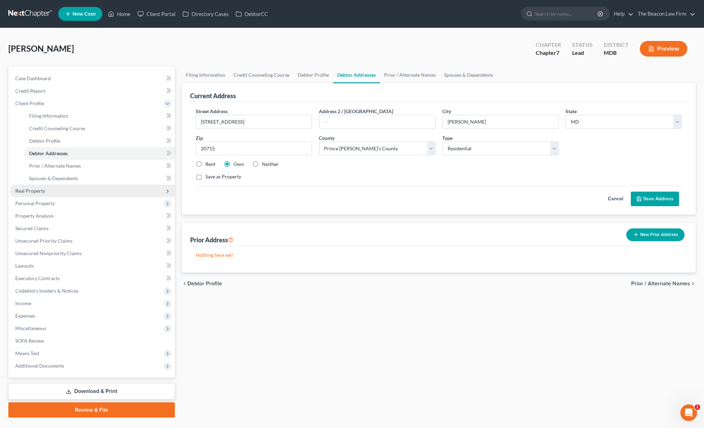
click at [35, 186] on span "Real Property" at bounding box center [92, 191] width 165 height 12
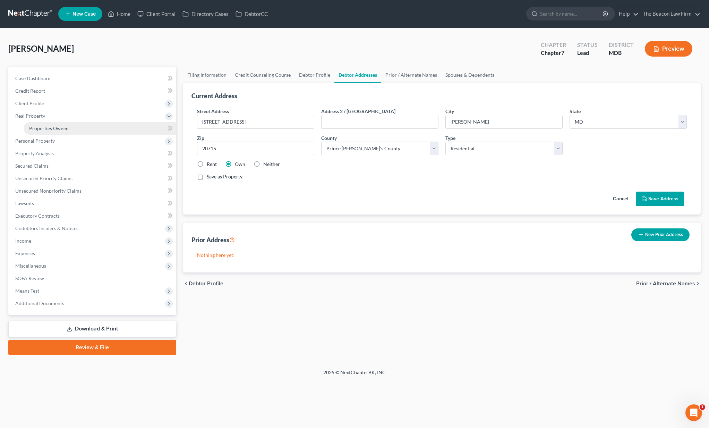
click at [55, 129] on span "Properties Owned" at bounding box center [49, 128] width 40 height 6
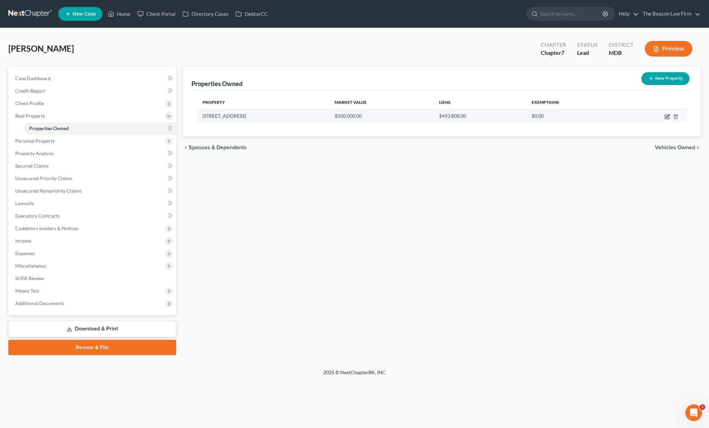
click at [667, 115] on icon "button" at bounding box center [667, 117] width 4 height 4
select select "21"
select select "3"
select select "1"
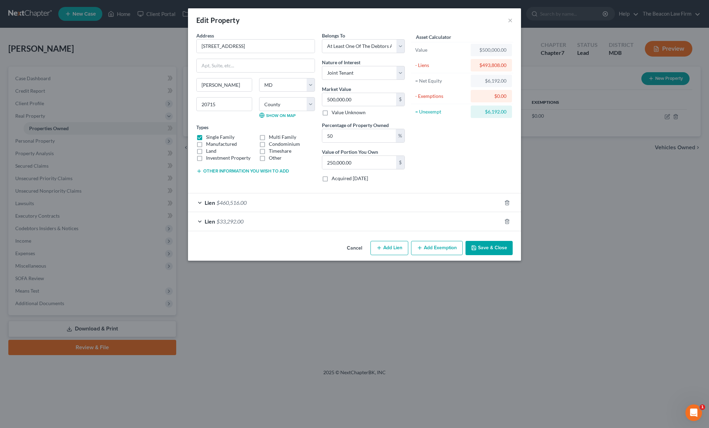
click at [430, 248] on button "Add Exemption" at bounding box center [437, 248] width 52 height 15
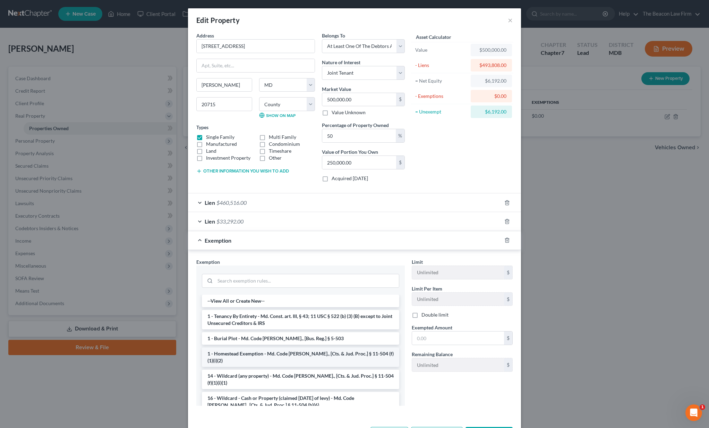
click at [263, 353] on li "1 - Homestead Exemption - Md. Code [PERSON_NAME]., [Cts. & Jud. Proc.] § 11-504…" at bounding box center [300, 356] width 197 height 19
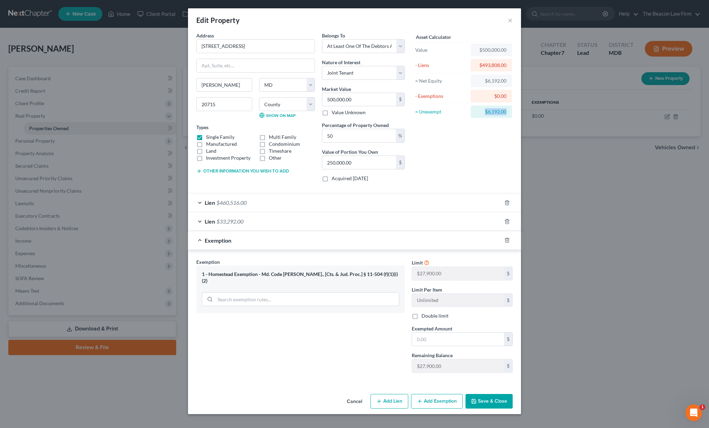
drag, startPoint x: 486, startPoint y: 114, endPoint x: 514, endPoint y: 116, distance: 28.2
click at [514, 116] on div "Asset Calculator Value $500,000.00 - Liens $493,808.00 = Net Equity $6,192.00 -…" at bounding box center [462, 109] width 108 height 155
copy div "$6,192.00"
click at [448, 344] on input "text" at bounding box center [458, 338] width 92 height 13
paste input "$6,192.00"
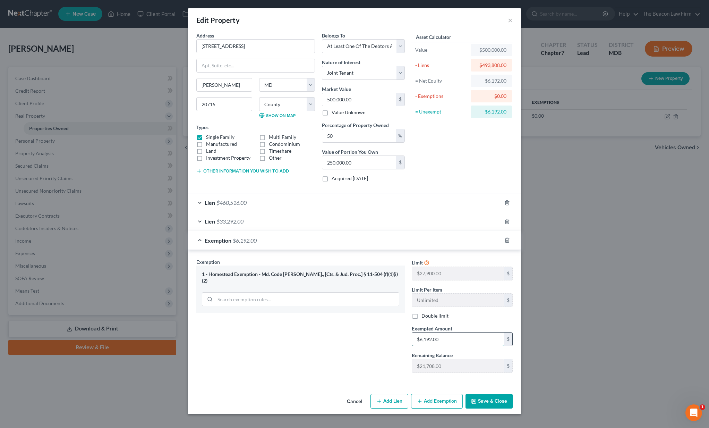
type input "6,192.00"
click at [489, 400] on button "Save & Close" at bounding box center [489, 401] width 47 height 15
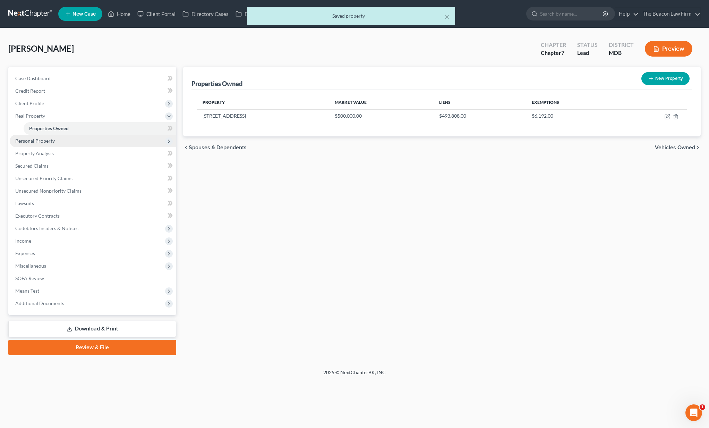
click at [32, 139] on span "Personal Property" at bounding box center [35, 141] width 40 height 6
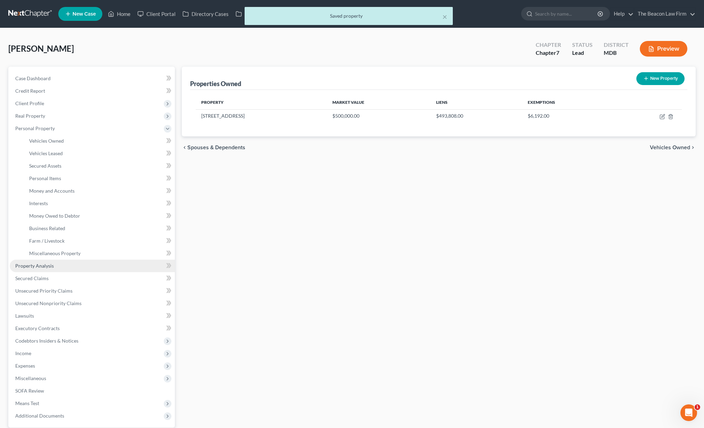
click at [42, 267] on span "Property Analysis" at bounding box center [34, 266] width 39 height 6
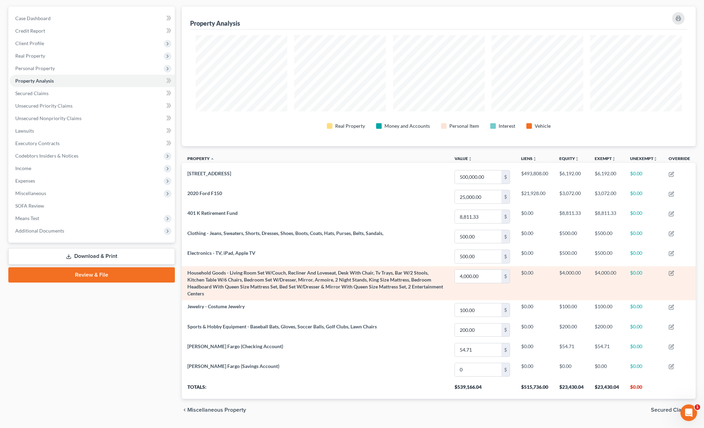
scroll to position [79, 0]
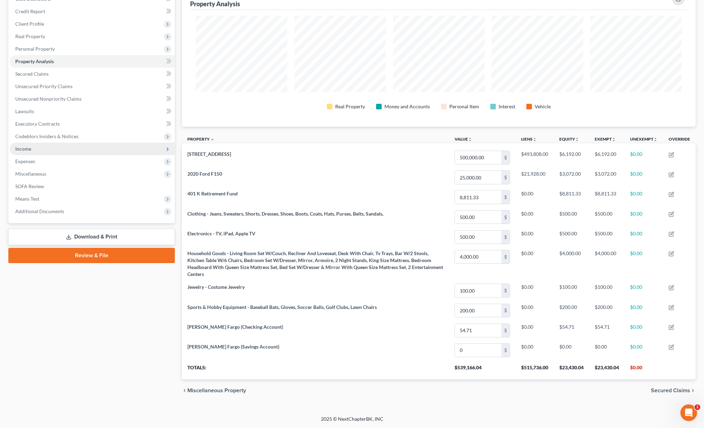
click at [39, 152] on span "Income" at bounding box center [92, 149] width 165 height 12
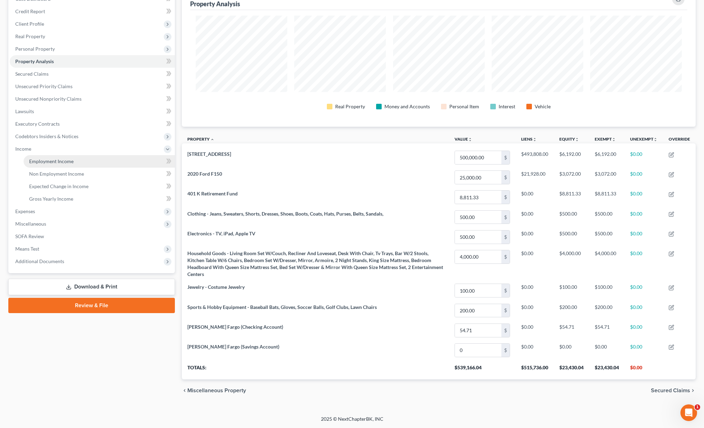
click at [44, 159] on span "Employment Income" at bounding box center [51, 161] width 44 height 6
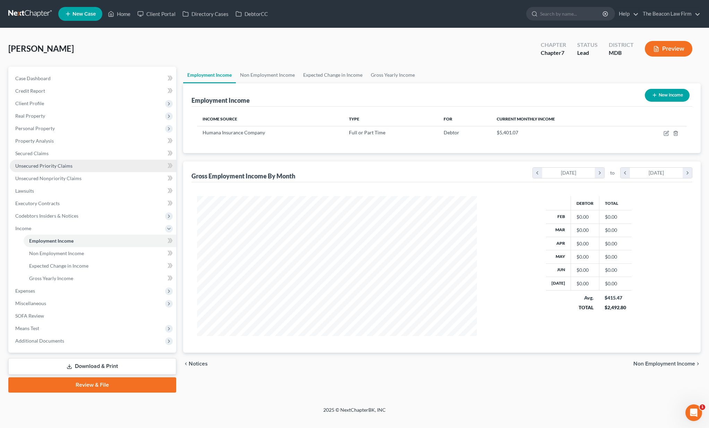
scroll to position [140, 294]
click at [44, 275] on span "Gross Yearly Income" at bounding box center [51, 278] width 44 height 6
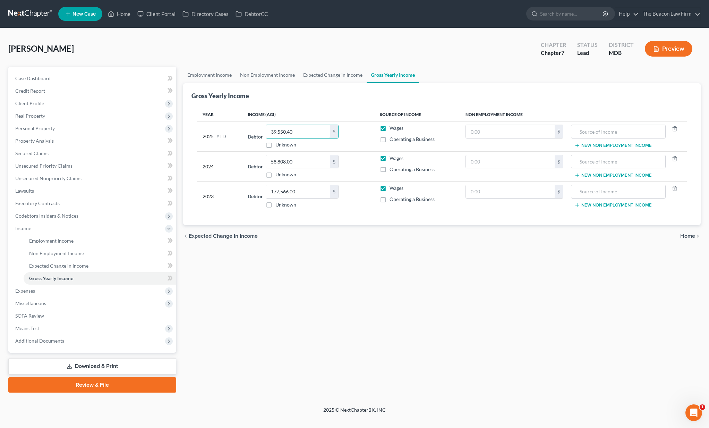
drag, startPoint x: 299, startPoint y: 131, endPoint x: 252, endPoint y: 125, distance: 46.9
click at [252, 125] on div "Debtor 39,550.40 $ Unknown Balance Undetermined 39,550.40 $ Unknown" at bounding box center [308, 137] width 121 height 24
type input "42,043.20"
click at [77, 268] on span "Expected Change in Income" at bounding box center [58, 266] width 59 height 6
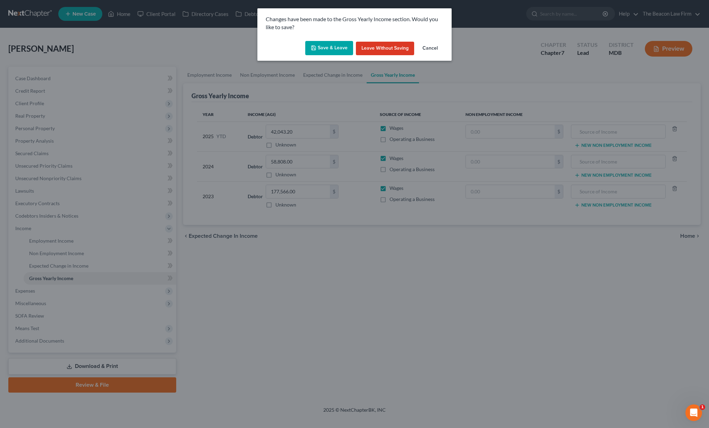
click at [341, 49] on button "Save & Leave" at bounding box center [329, 48] width 48 height 15
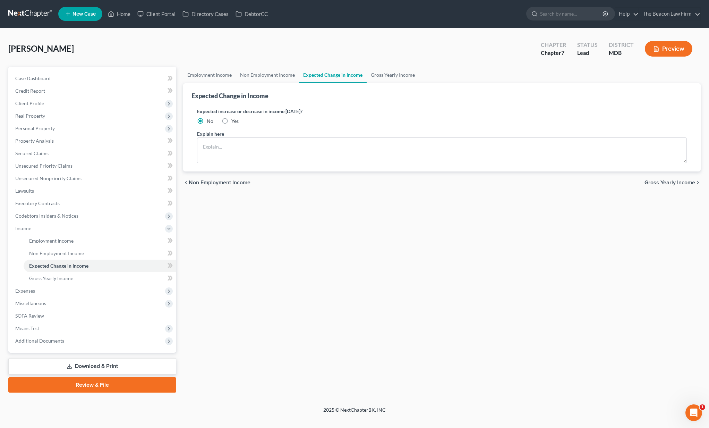
click at [265, 285] on div "Employment Income Non Employment Income Expected Change in Income Gross Yearly …" at bounding box center [442, 230] width 525 height 326
click at [66, 365] on link "Download & Print" at bounding box center [92, 366] width 168 height 16
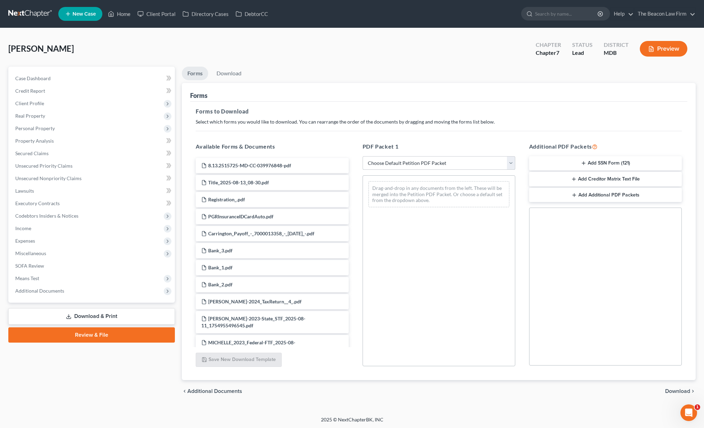
select select "0"
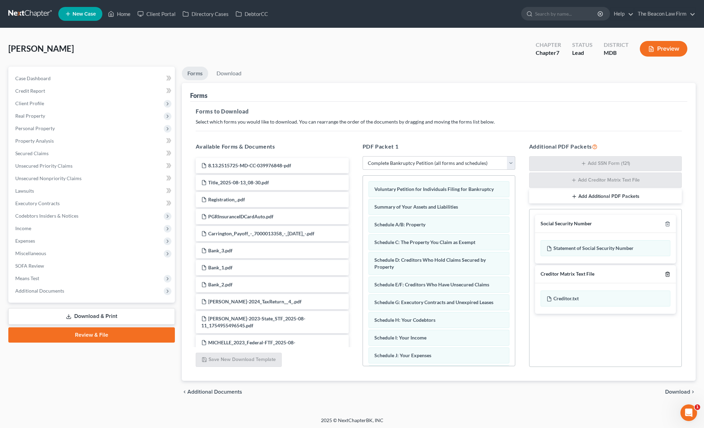
click at [667, 272] on icon "button" at bounding box center [667, 274] width 3 height 5
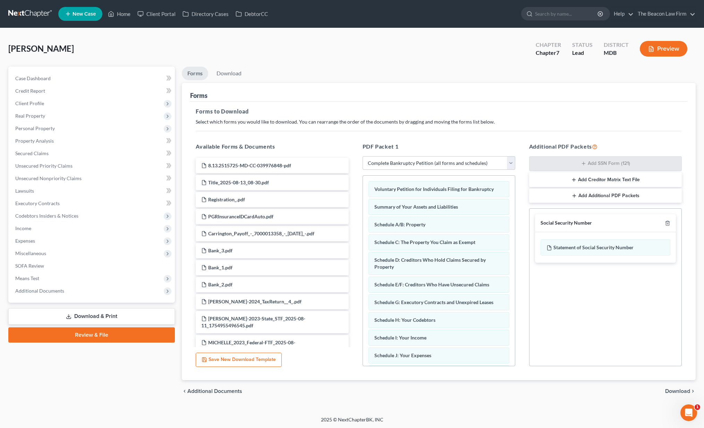
click at [674, 391] on span "Download" at bounding box center [677, 391] width 25 height 6
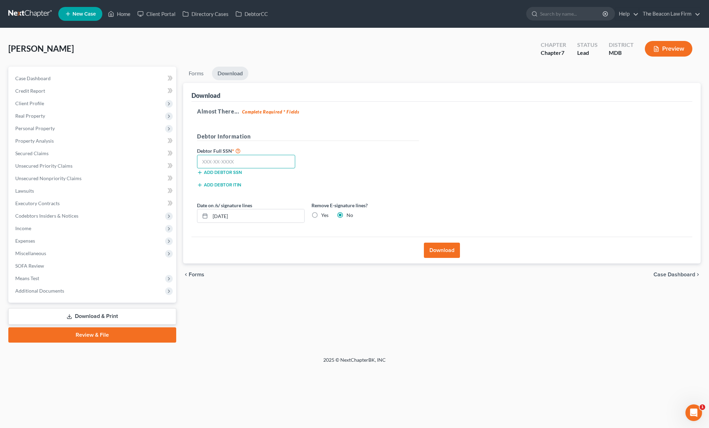
click at [233, 156] on input "text" at bounding box center [246, 162] width 98 height 14
type input "216-19-3504"
drag, startPoint x: 432, startPoint y: 250, endPoint x: 442, endPoint y: 245, distance: 11.9
click at [432, 250] on button "Download" at bounding box center [442, 250] width 36 height 15
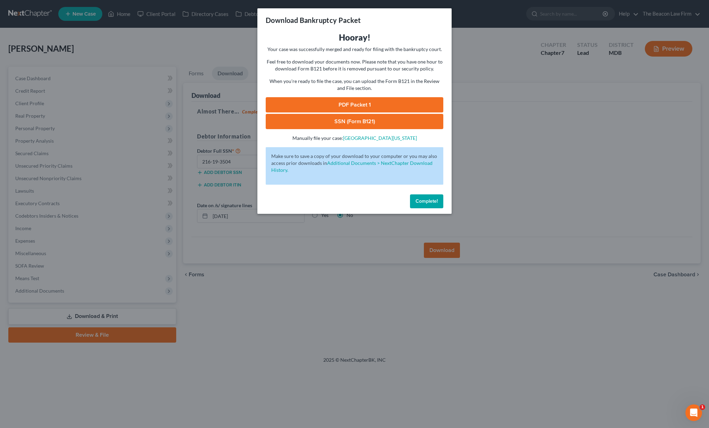
click at [354, 106] on link "PDF Packet 1" at bounding box center [355, 104] width 178 height 15
click at [382, 121] on link "SSN (Form B121)" at bounding box center [355, 121] width 178 height 15
click at [423, 202] on span "Complete!" at bounding box center [427, 201] width 22 height 6
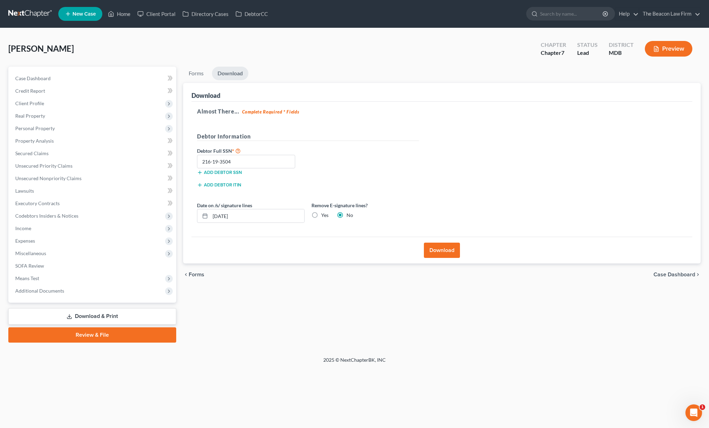
click at [20, 11] on link at bounding box center [30, 14] width 44 height 12
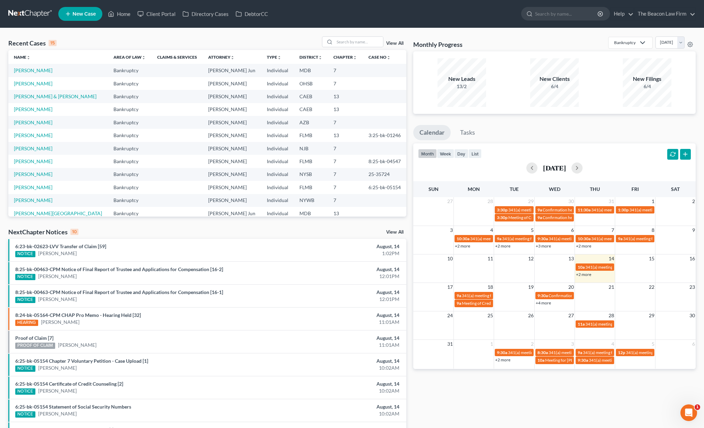
click at [223, 37] on div "Recent Cases 15 View All" at bounding box center [207, 43] width 398 height 14
